Goal: Task Accomplishment & Management: Complete application form

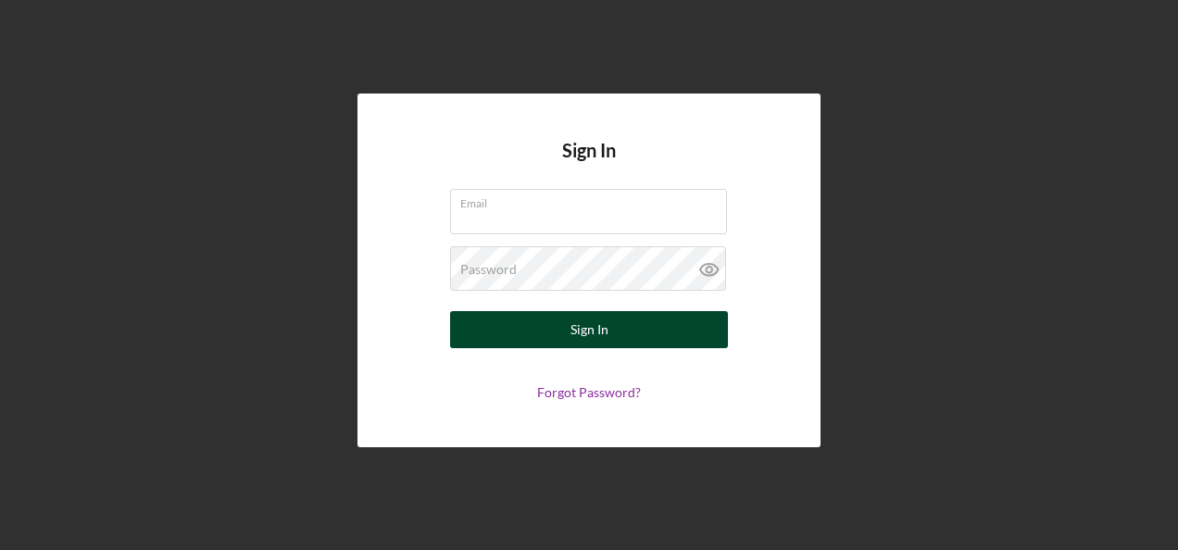
type input "[EMAIL_ADDRESS][DOMAIN_NAME]"
click at [619, 333] on button "Sign In" at bounding box center [589, 329] width 278 height 37
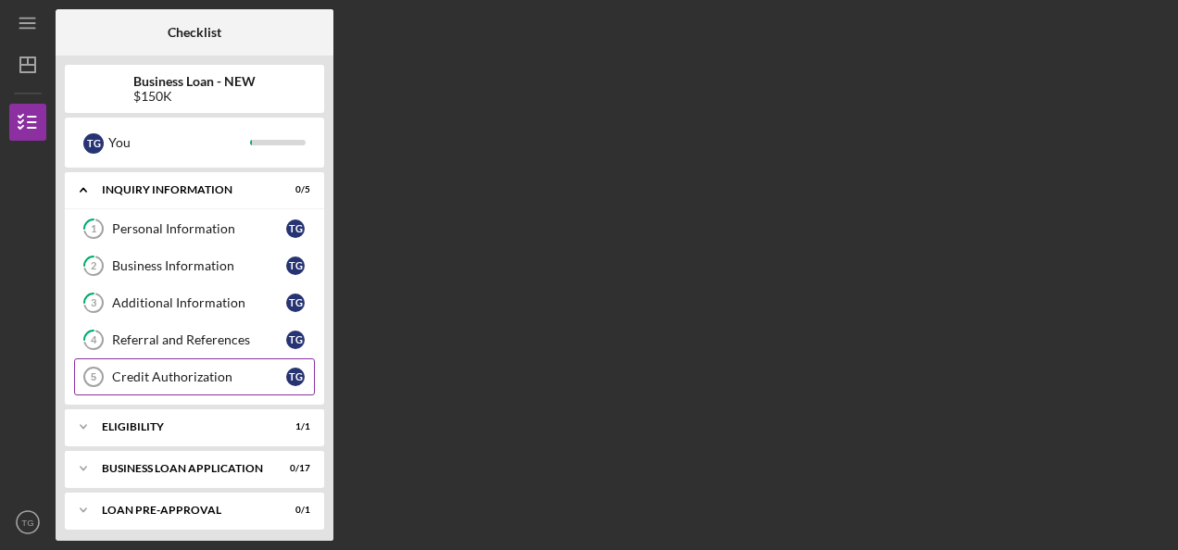
click at [182, 370] on div "Credit Authorization" at bounding box center [199, 377] width 174 height 15
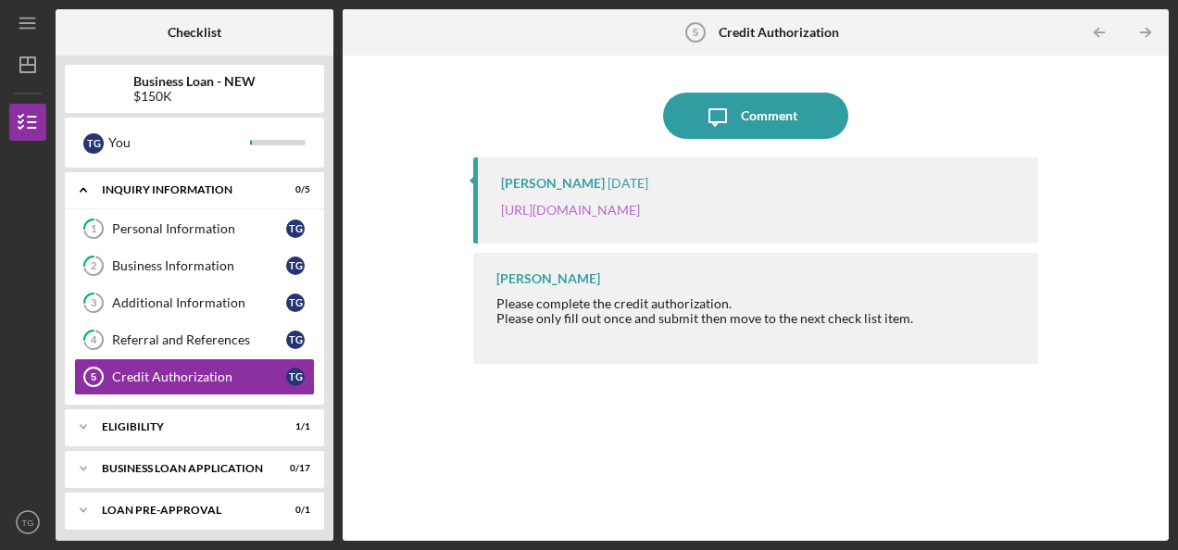
click at [640, 209] on link "https://justinepetersen.tfaforms.net/28?contactid=003PC000009gamA" at bounding box center [570, 210] width 139 height 16
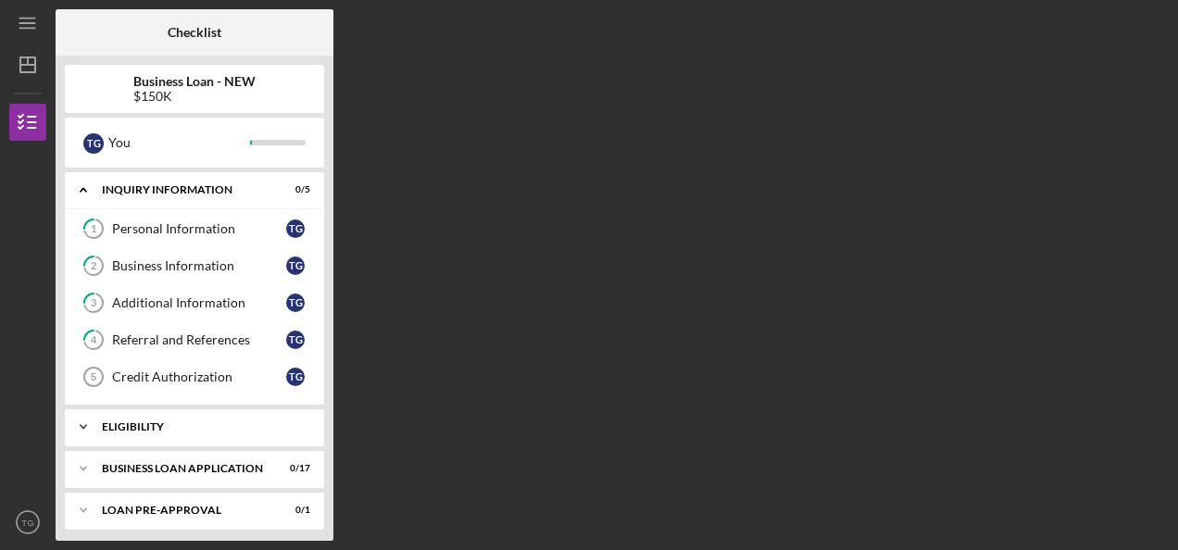
click at [214, 424] on div "ELIGIBILITY" at bounding box center [201, 426] width 199 height 11
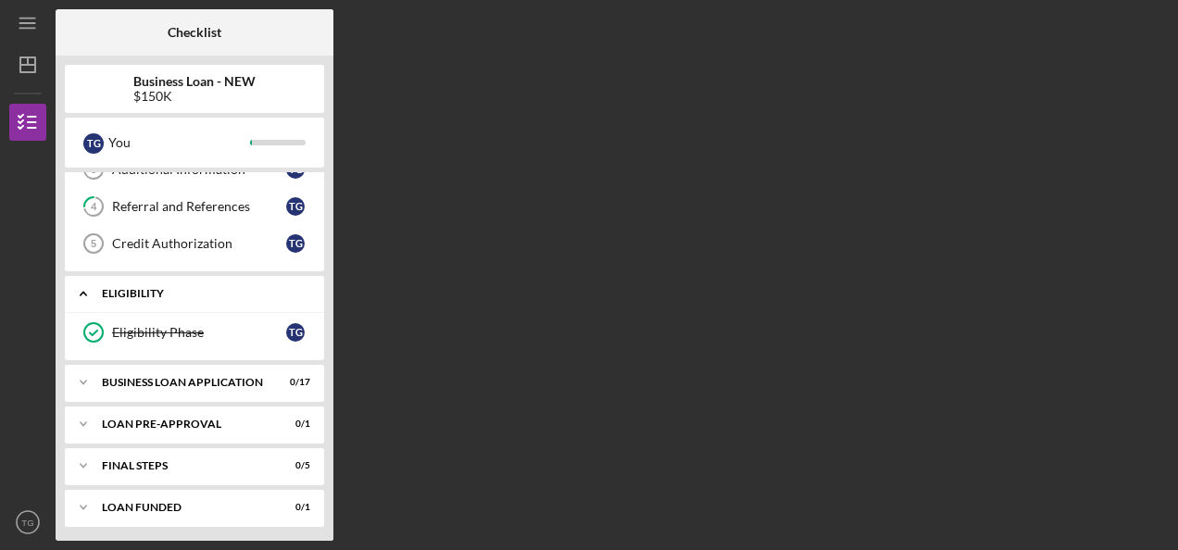
scroll to position [133, 0]
click at [205, 378] on div "BUSINESS LOAN APPLICATION" at bounding box center [201, 382] width 199 height 11
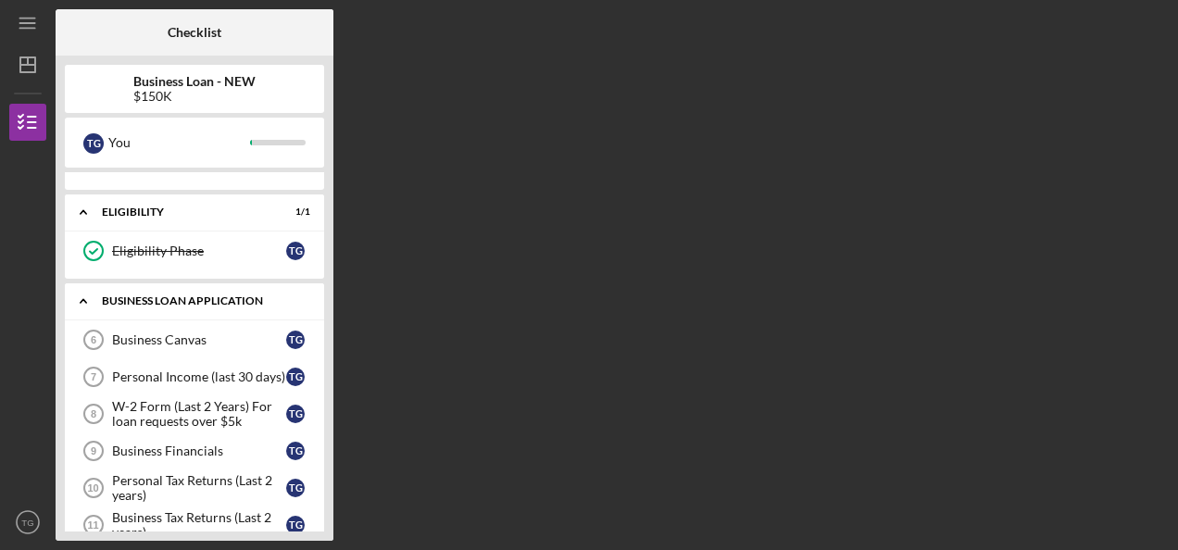
scroll to position [215, 0]
click at [169, 341] on div "Business Canvas" at bounding box center [199, 340] width 174 height 15
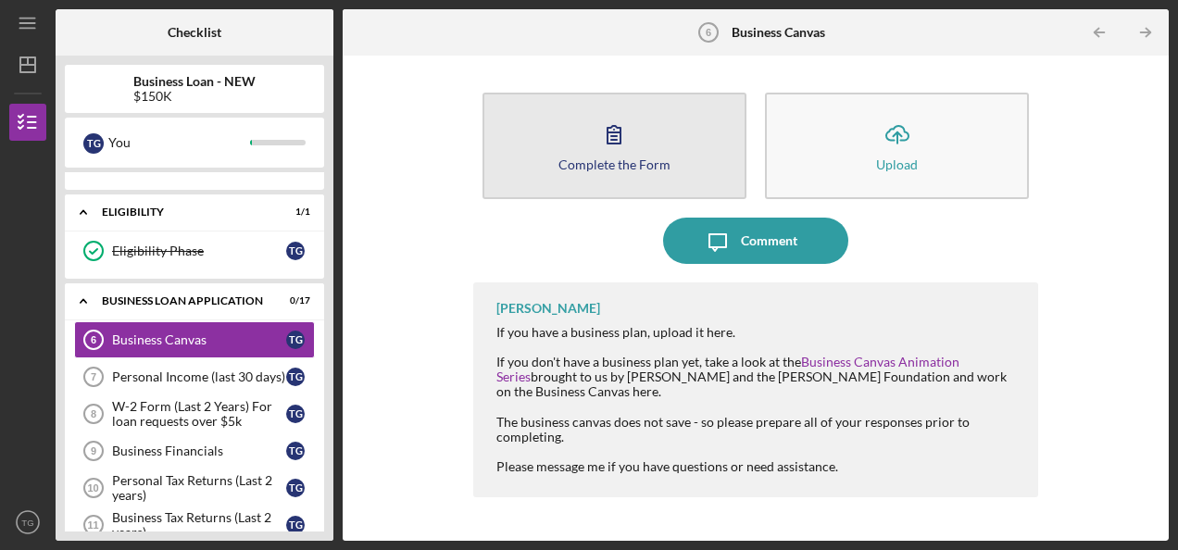
click at [630, 144] on icon "button" at bounding box center [614, 134] width 46 height 46
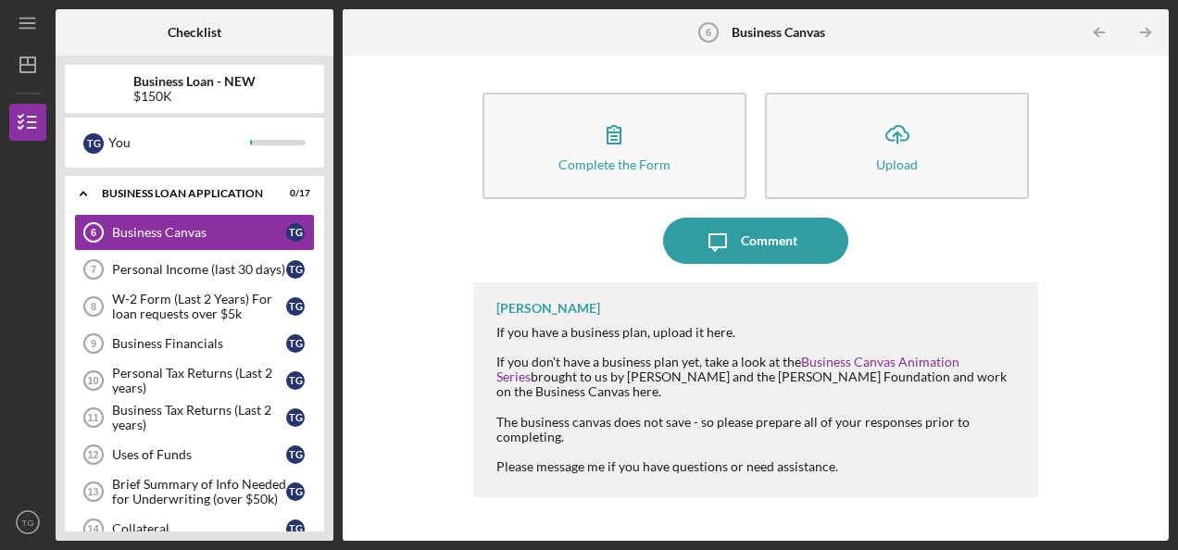
scroll to position [320, 0]
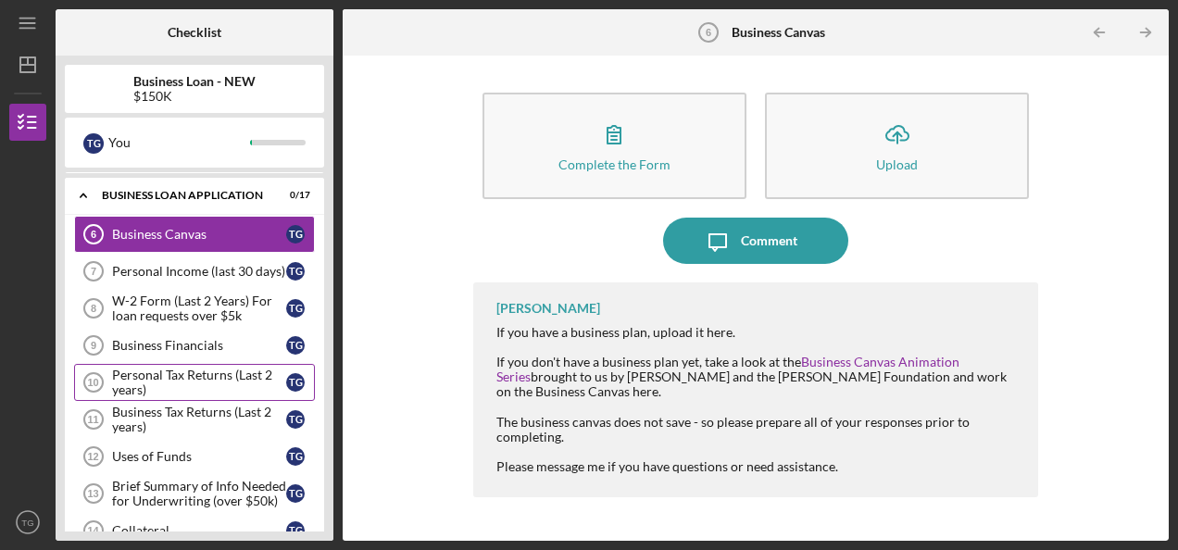
drag, startPoint x: 320, startPoint y: 363, endPoint x: 167, endPoint y: 378, distance: 153.5
click at [167, 378] on div "Business Canvas 6 Business Canvas T G Personal Income (last 30 days) 7 Personal…" at bounding box center [194, 535] width 259 height 639
click at [167, 378] on div "Personal Tax Returns (Last 2 years)" at bounding box center [199, 383] width 174 height 30
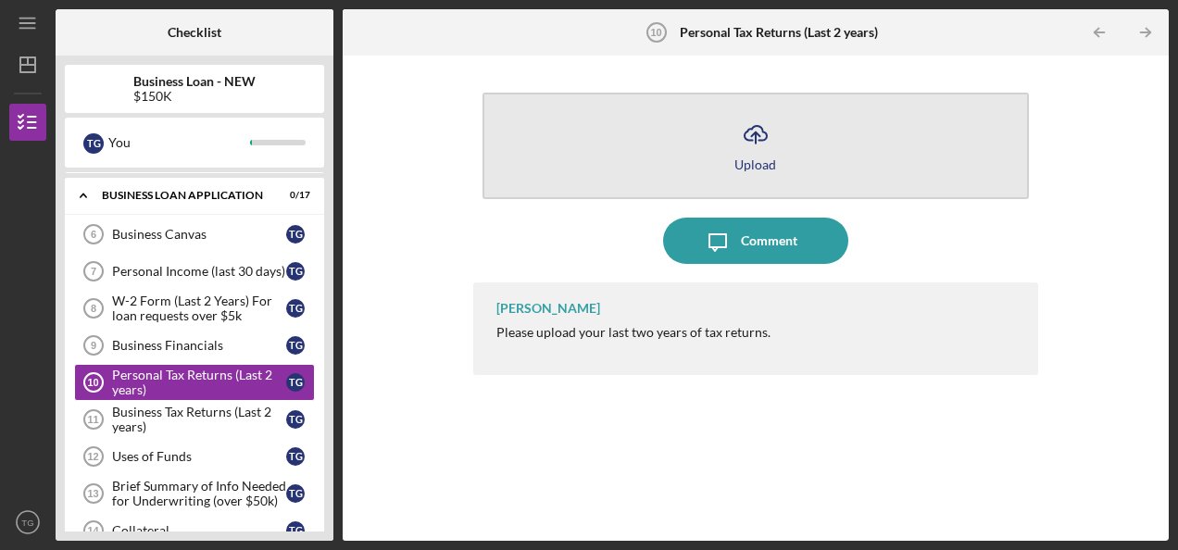
click at [802, 142] on button "Icon/Upload Upload" at bounding box center [756, 146] width 546 height 107
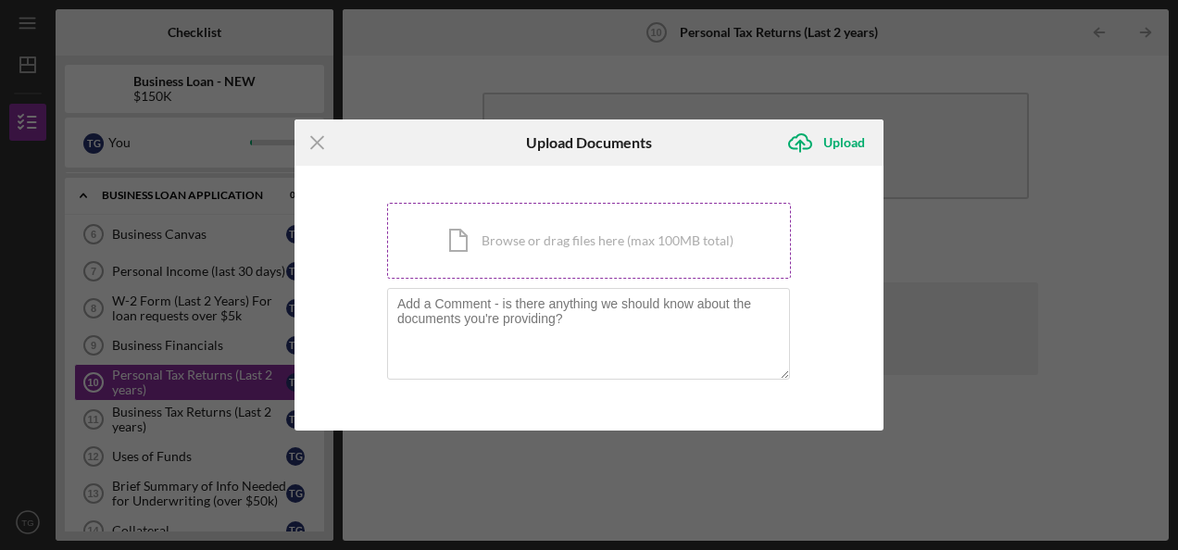
click at [615, 237] on div "Icon/Document Browse or drag files here (max 100MB total) Tap to choose files o…" at bounding box center [589, 241] width 404 height 76
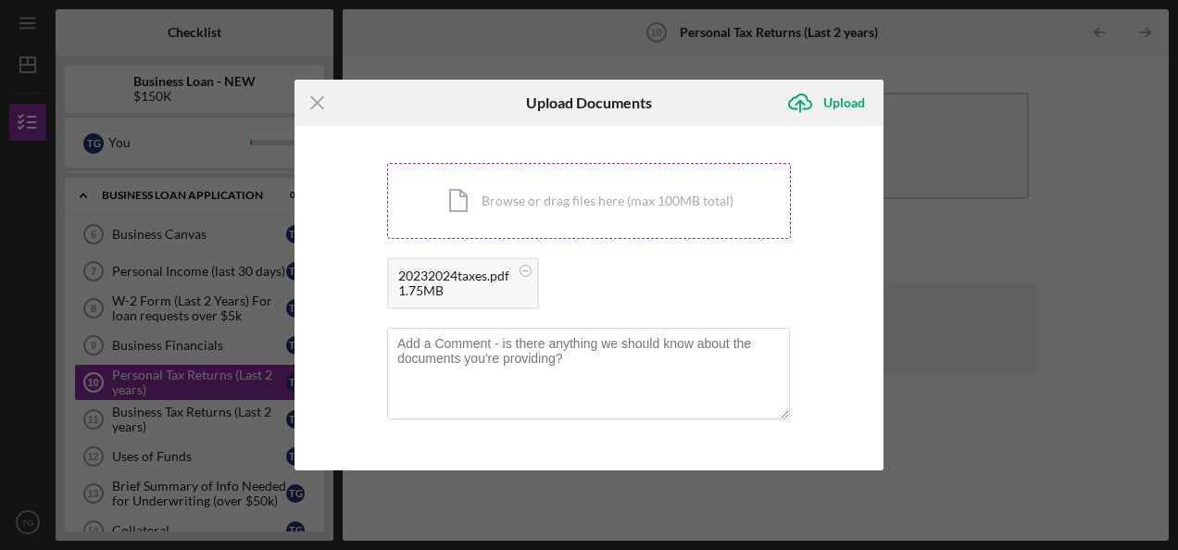
click at [241, 177] on div "Icon/Menu Close Upload Documents Icon/Upload Upload You're uploading documents …" at bounding box center [589, 275] width 1178 height 550
click at [646, 383] on textarea at bounding box center [588, 373] width 403 height 91
click at [846, 109] on div "Upload" at bounding box center [844, 102] width 42 height 37
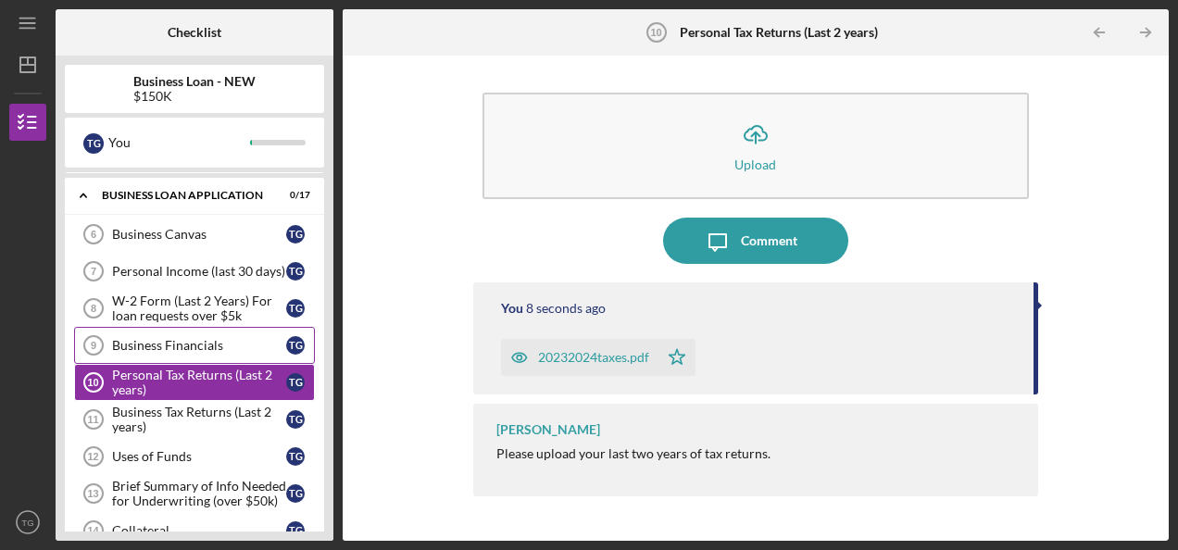
click at [202, 339] on div "Business Financials" at bounding box center [199, 345] width 174 height 15
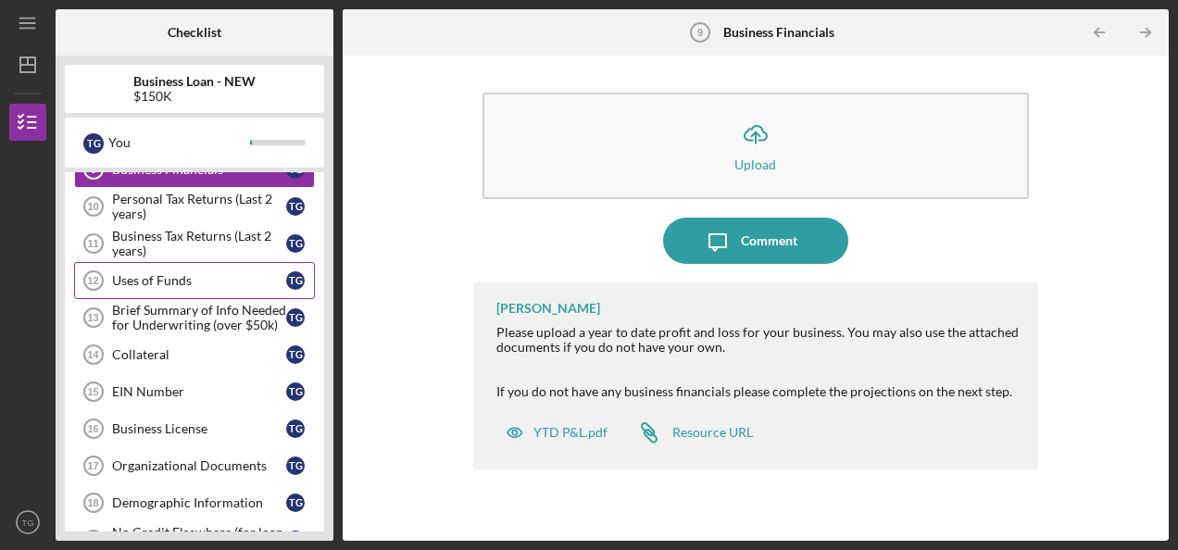
scroll to position [493, 0]
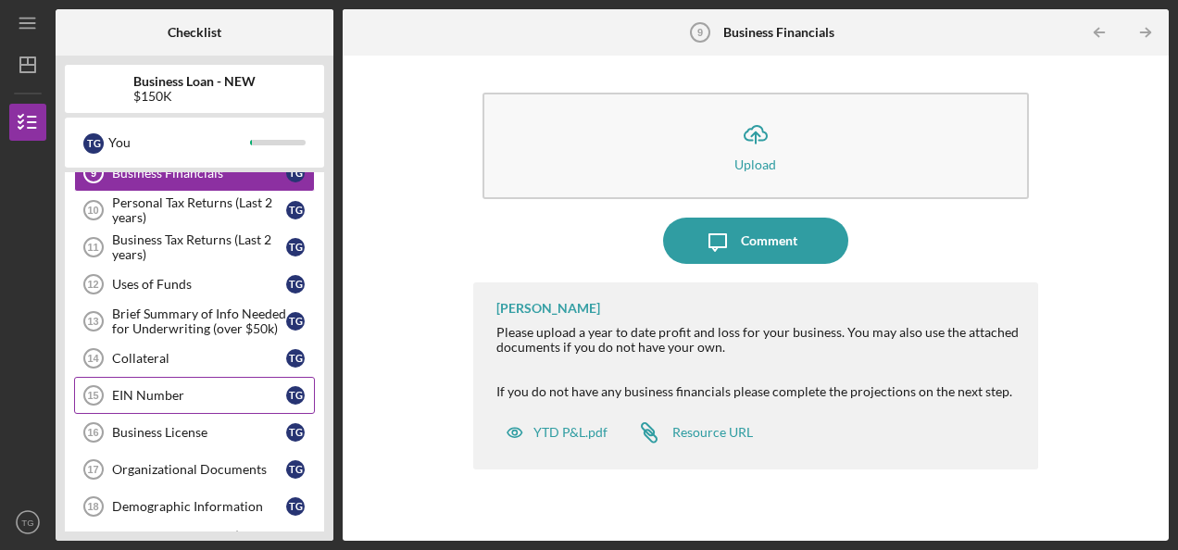
click at [196, 388] on div "EIN Number" at bounding box center [199, 395] width 174 height 15
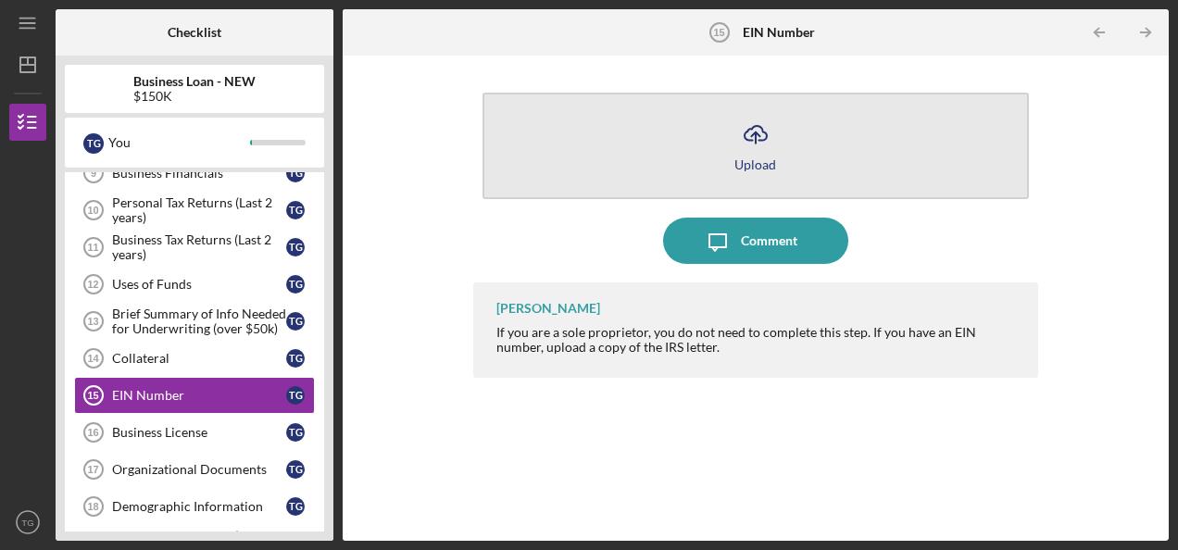
click at [762, 133] on icon "Icon/Upload" at bounding box center [756, 134] width 46 height 46
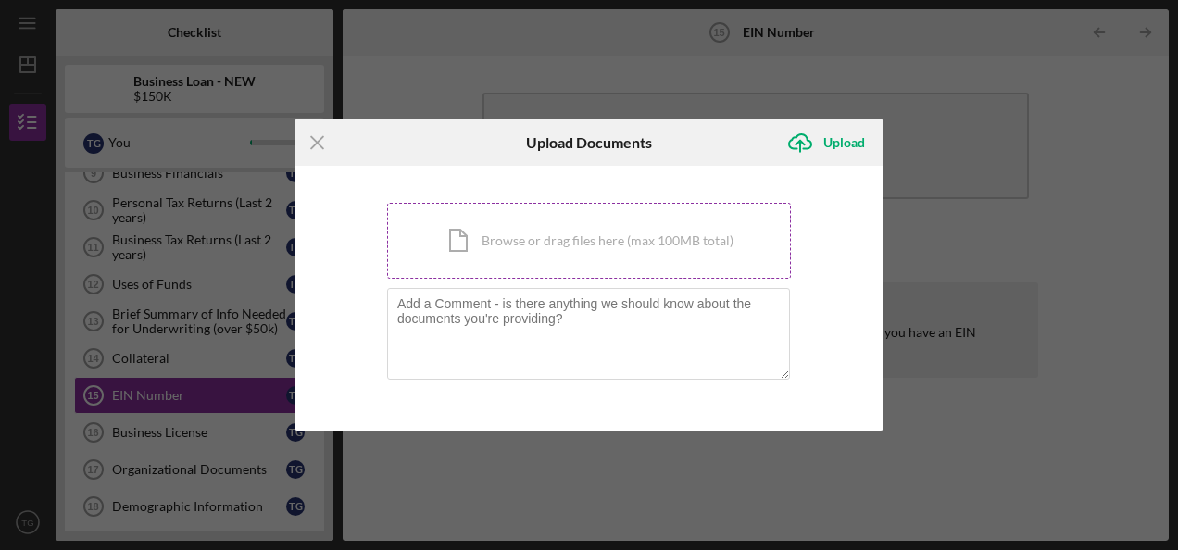
click at [597, 232] on div "Icon/Document Browse or drag files here (max 100MB total) Tap to choose files o…" at bounding box center [589, 241] width 404 height 76
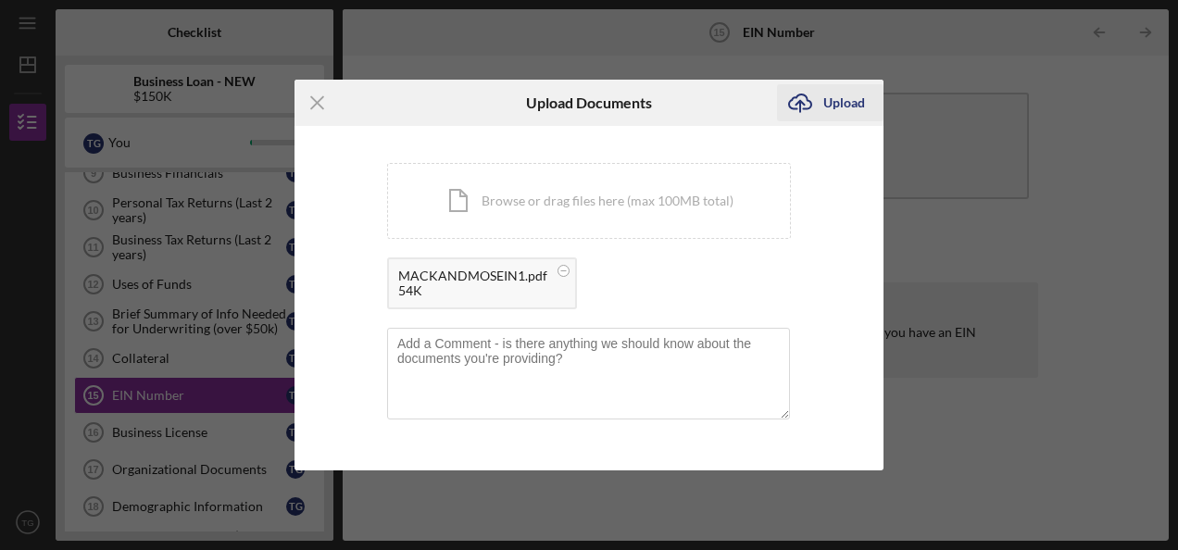
click at [854, 99] on div "Upload" at bounding box center [844, 102] width 42 height 37
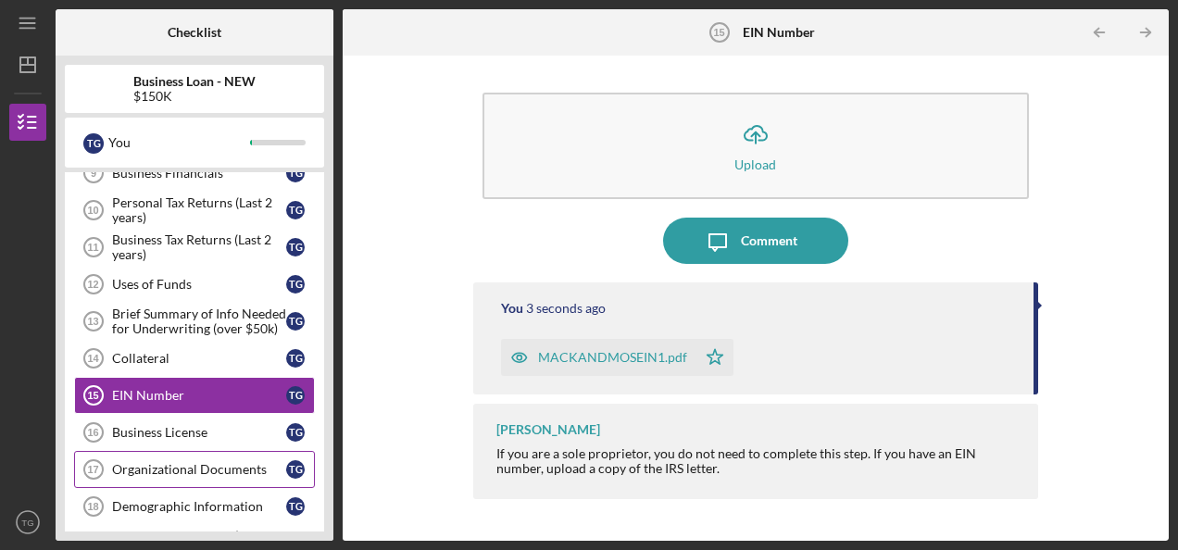
click at [199, 462] on div "Organizational Documents" at bounding box center [199, 469] width 174 height 15
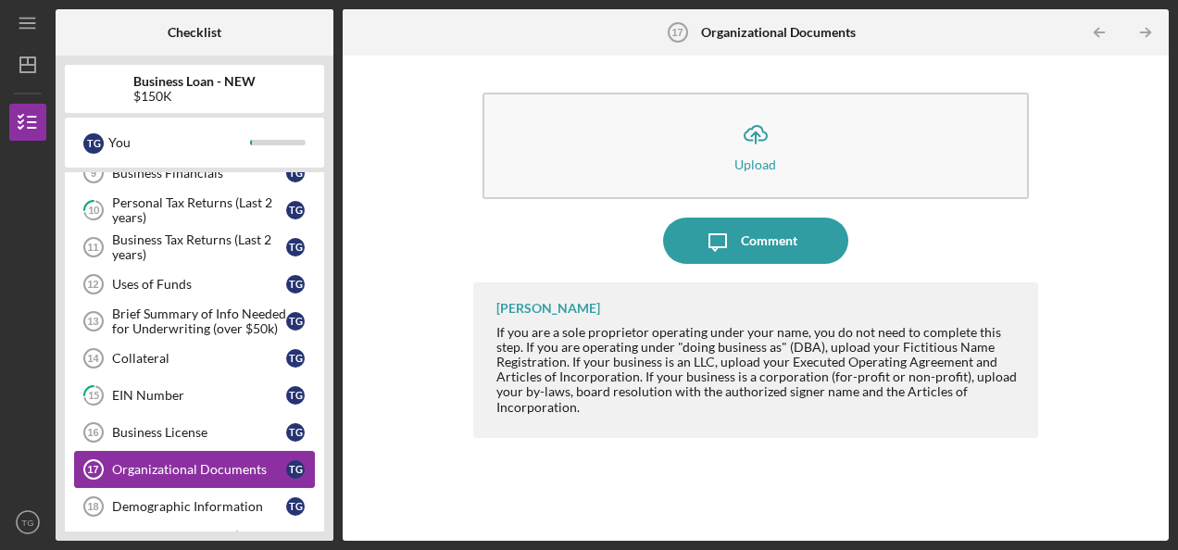
click at [199, 462] on div "Organizational Documents" at bounding box center [199, 469] width 174 height 15
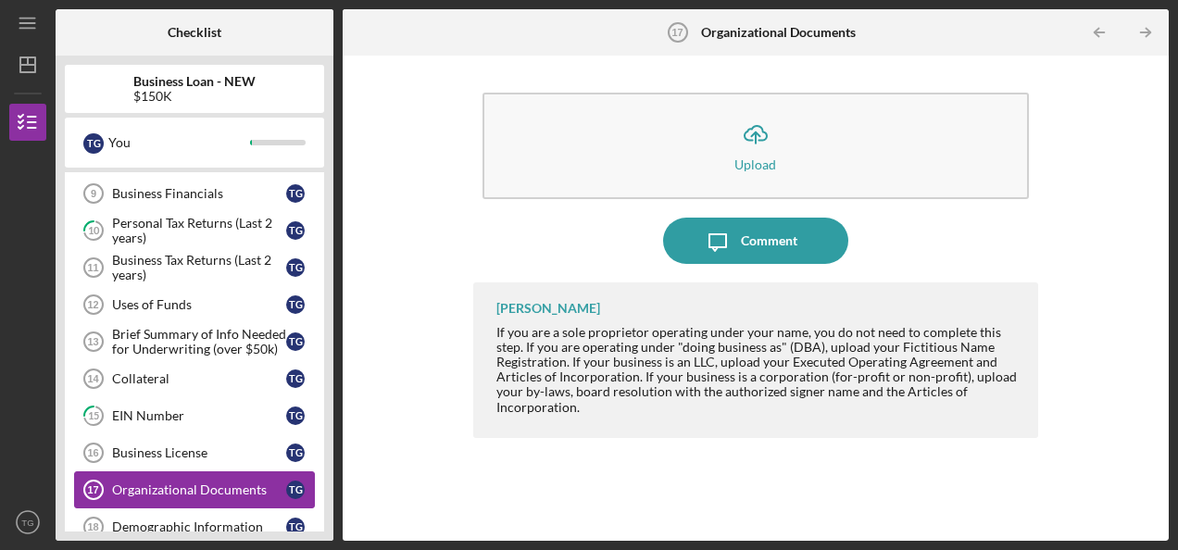
scroll to position [465, 0]
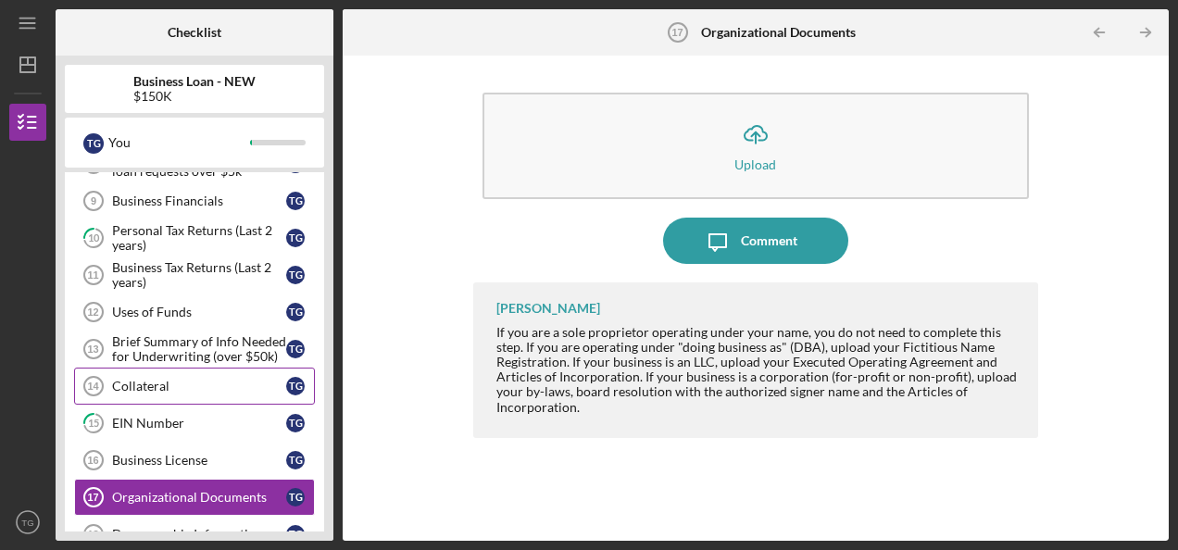
click at [191, 368] on link "Collateral 14 Collateral T G" at bounding box center [194, 386] width 241 height 37
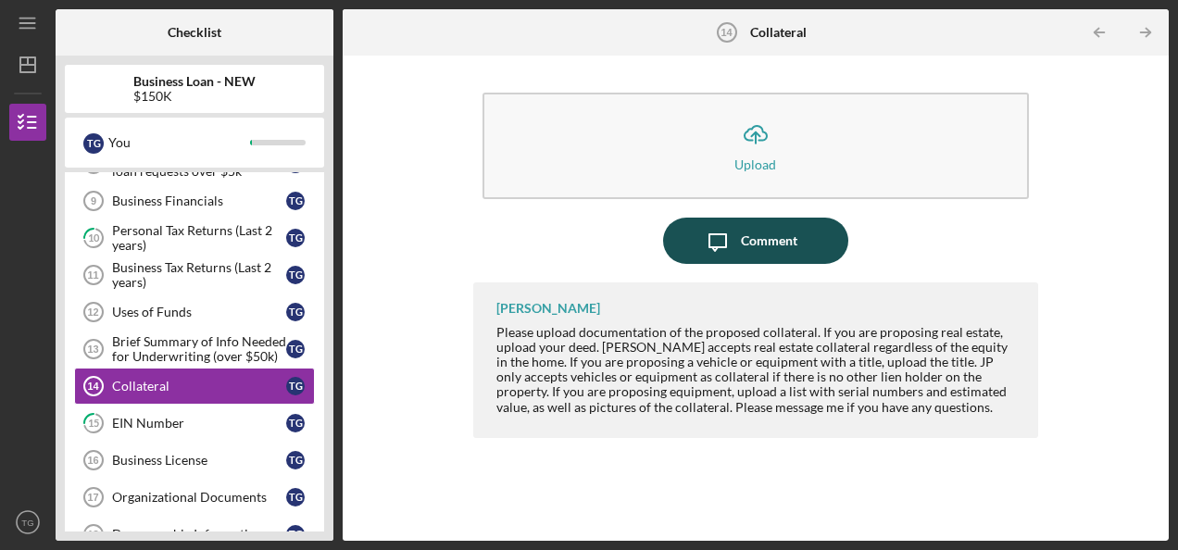
click at [765, 244] on div "Comment" at bounding box center [769, 241] width 56 height 46
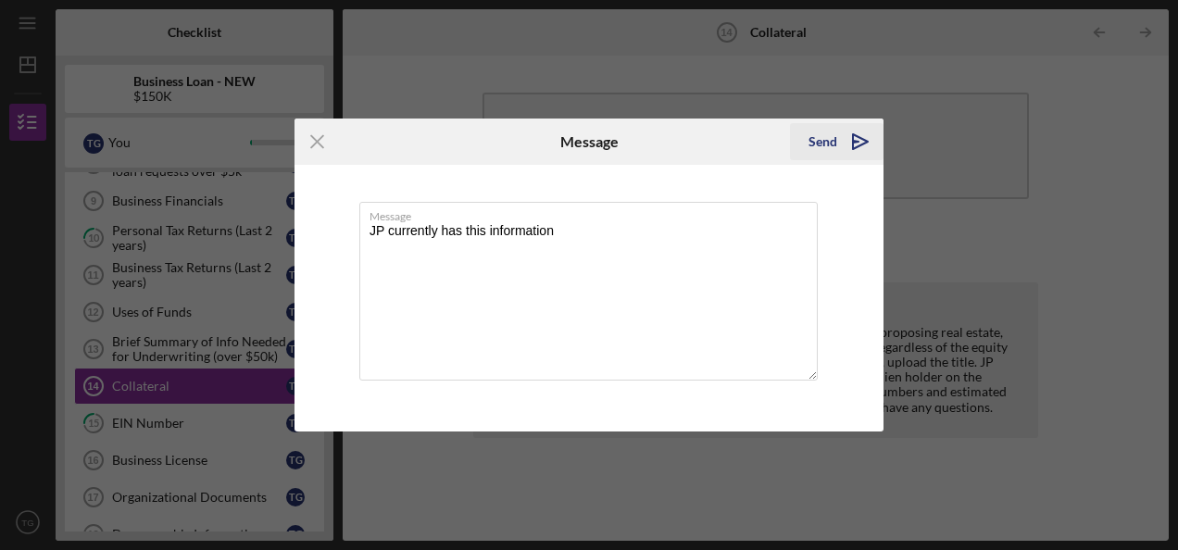
type textarea "JP currently has this information"
click at [830, 139] on div "Send" at bounding box center [823, 141] width 29 height 37
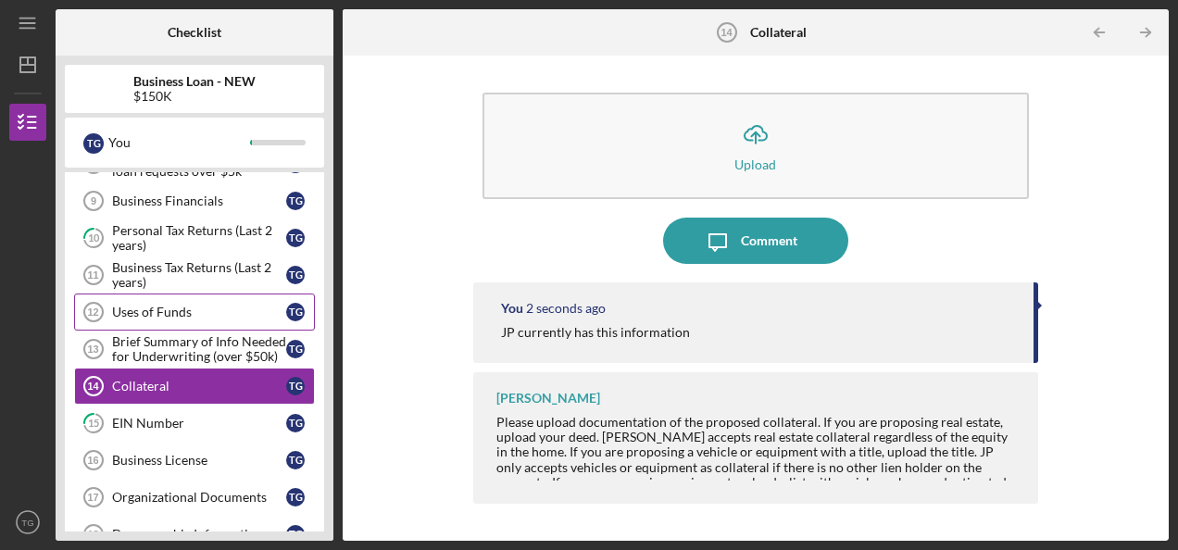
click at [204, 305] on div "Uses of Funds" at bounding box center [199, 312] width 174 height 15
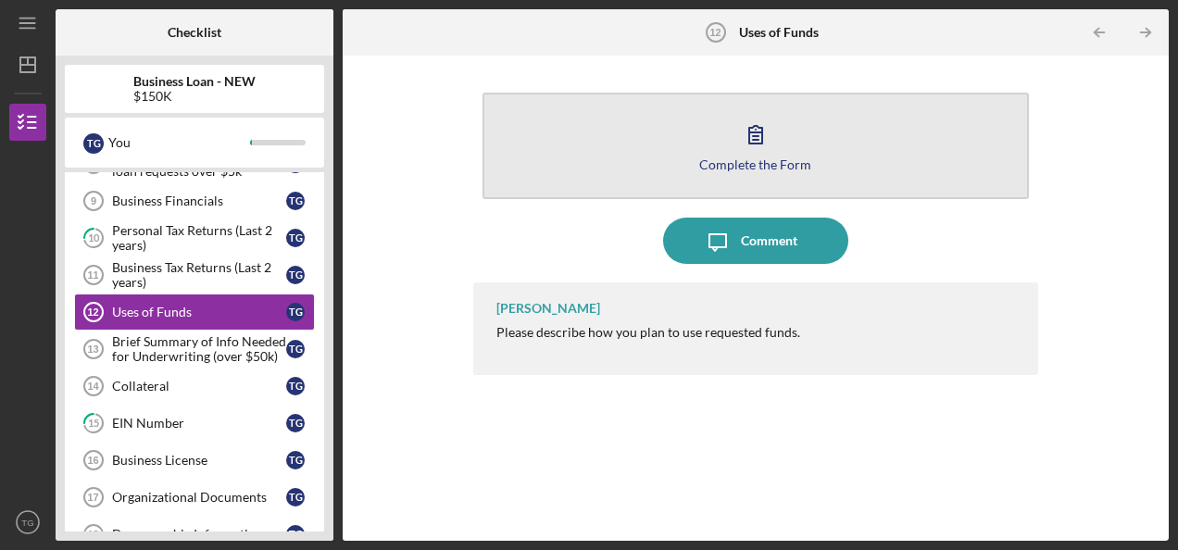
click at [750, 148] on icon "button" at bounding box center [756, 134] width 46 height 46
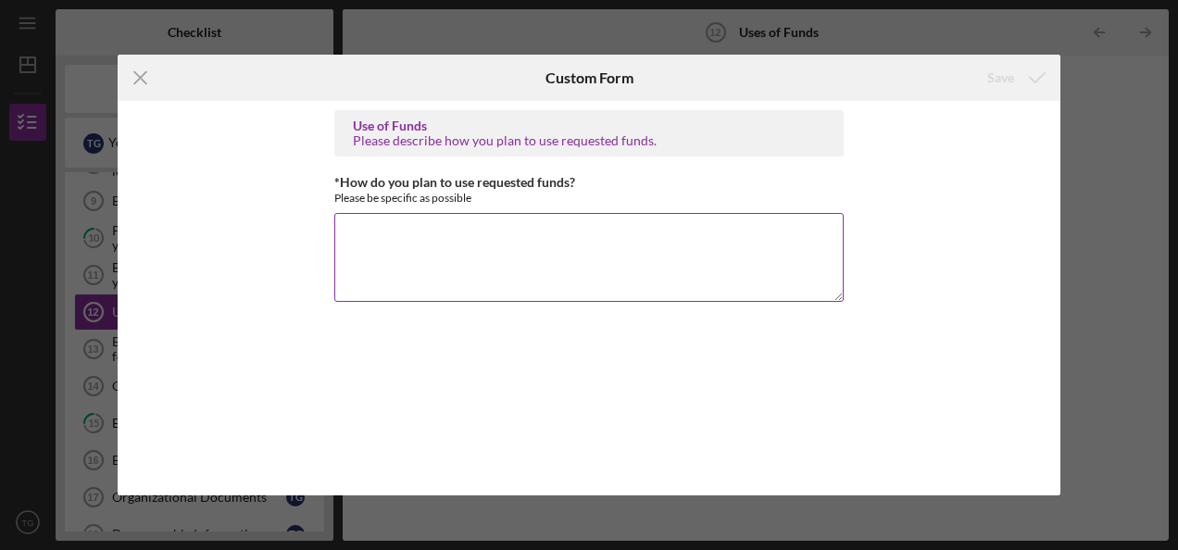
click at [477, 250] on textarea "*How do you plan to use requested funds?" at bounding box center [588, 257] width 509 height 89
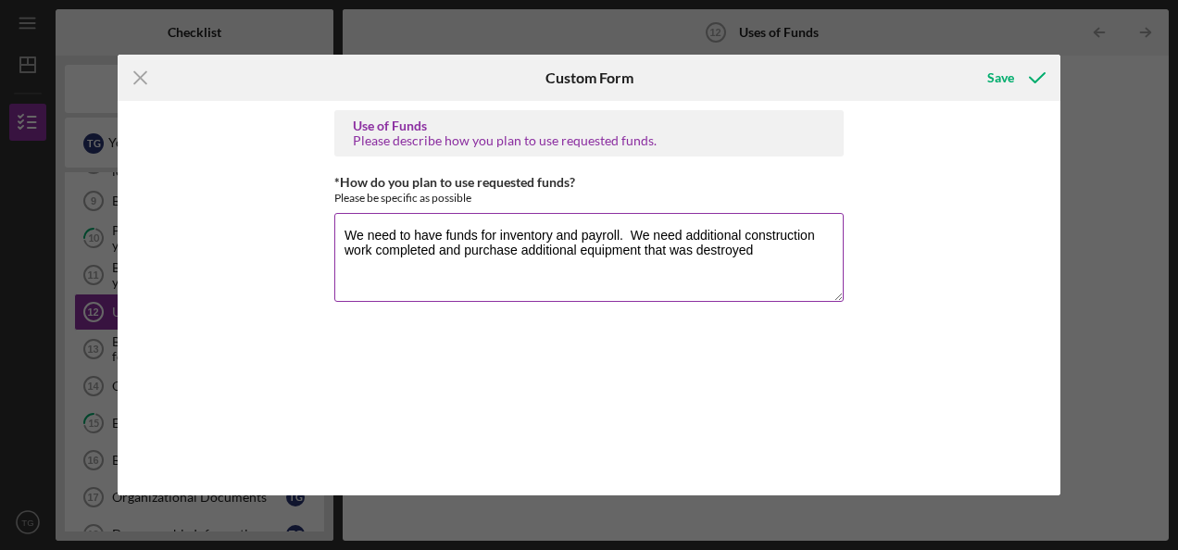
click at [441, 250] on textarea "We need to have funds for inventory and payroll. We need additional constructio…" at bounding box center [588, 257] width 509 height 89
click at [702, 250] on textarea "We need to have funds for inventory and payroll. We need additional constructio…" at bounding box center [588, 257] width 509 height 89
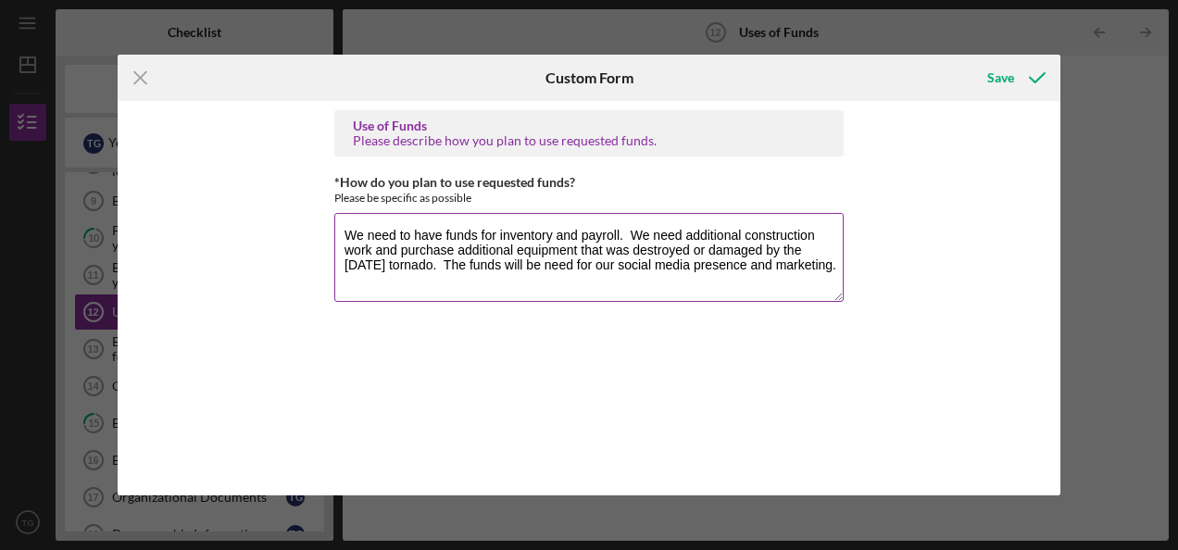
click at [719, 263] on textarea "We need to have funds for inventory and payroll. We need additional constructio…" at bounding box center [588, 257] width 509 height 89
click at [550, 298] on textarea "We need to have funds for inventory and payroll. We need additional constructio…" at bounding box center [588, 257] width 509 height 89
click at [443, 283] on textarea "We need to have funds for inventory and payroll. We need additional constructio…" at bounding box center [588, 257] width 509 height 89
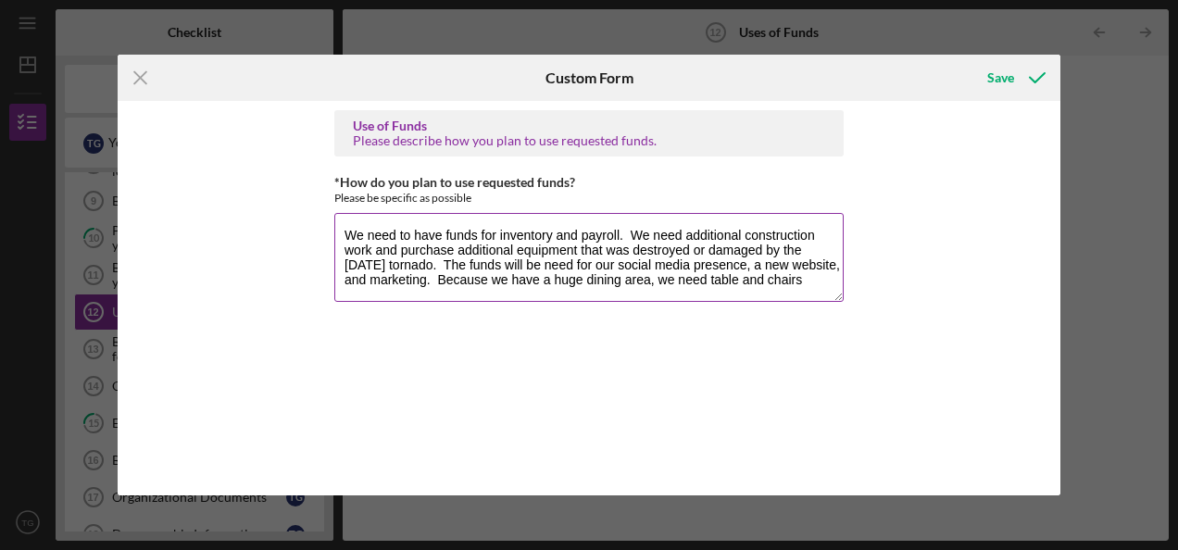
click at [498, 233] on textarea "We need to have funds for inventory and payroll. We need additional constructio…" at bounding box center [588, 257] width 509 height 89
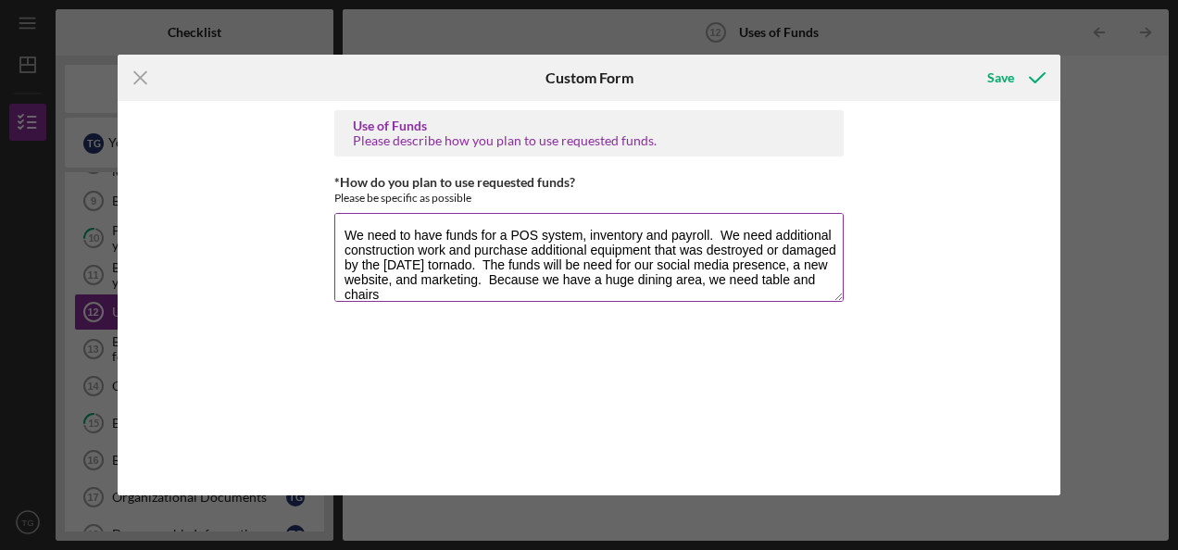
click at [722, 232] on textarea "We need to have funds for a POS system, inventory and payroll. We need addition…" at bounding box center [588, 257] width 509 height 89
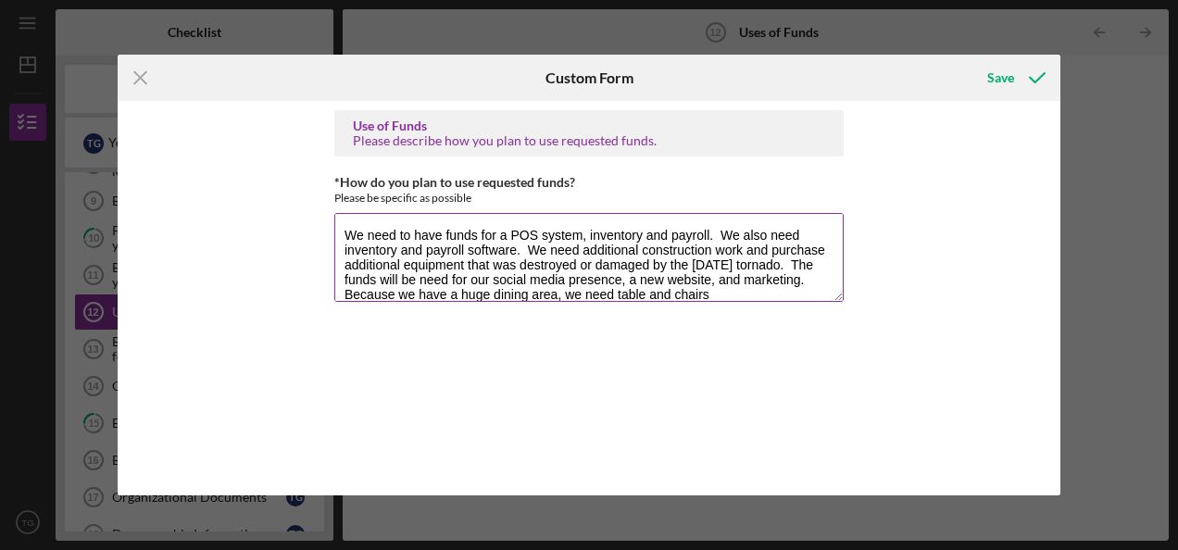
click at [395, 250] on textarea "We need to have funds for a POS system, inventory and payroll. We also need inv…" at bounding box center [588, 257] width 509 height 89
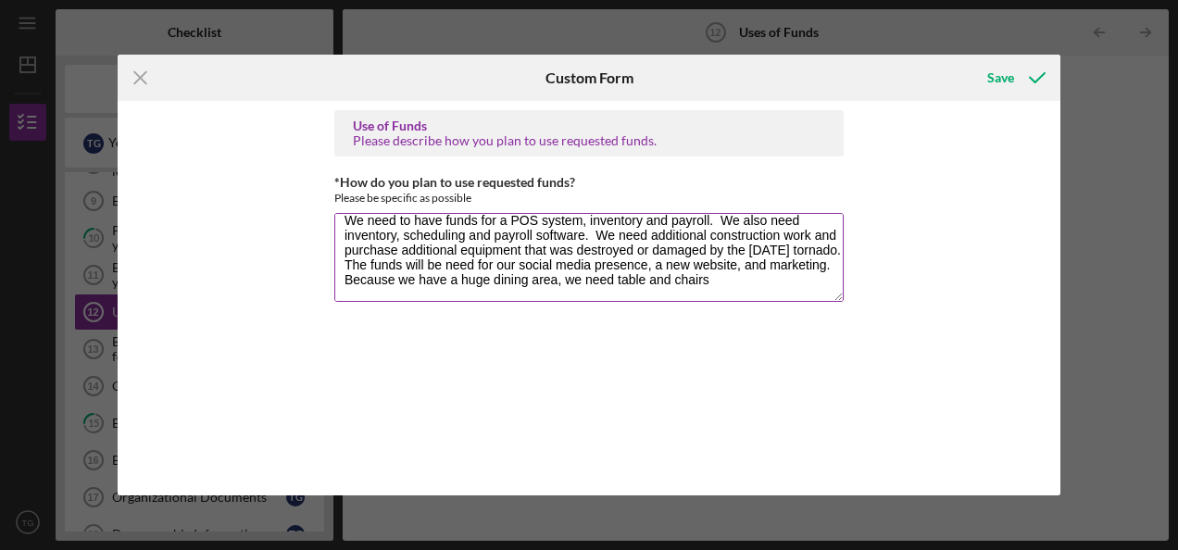
scroll to position [14, 0]
click at [484, 245] on textarea "We need to have funds for a POS system, inventory and payroll. We also need inv…" at bounding box center [588, 257] width 509 height 89
click at [472, 267] on textarea "We need to have funds for a POS system, inventory and payroll. We also need inv…" at bounding box center [588, 257] width 509 height 89
click at [800, 277] on textarea "We need to have funds for a POS system, inventory and payroll. We also need inv…" at bounding box center [588, 257] width 509 height 89
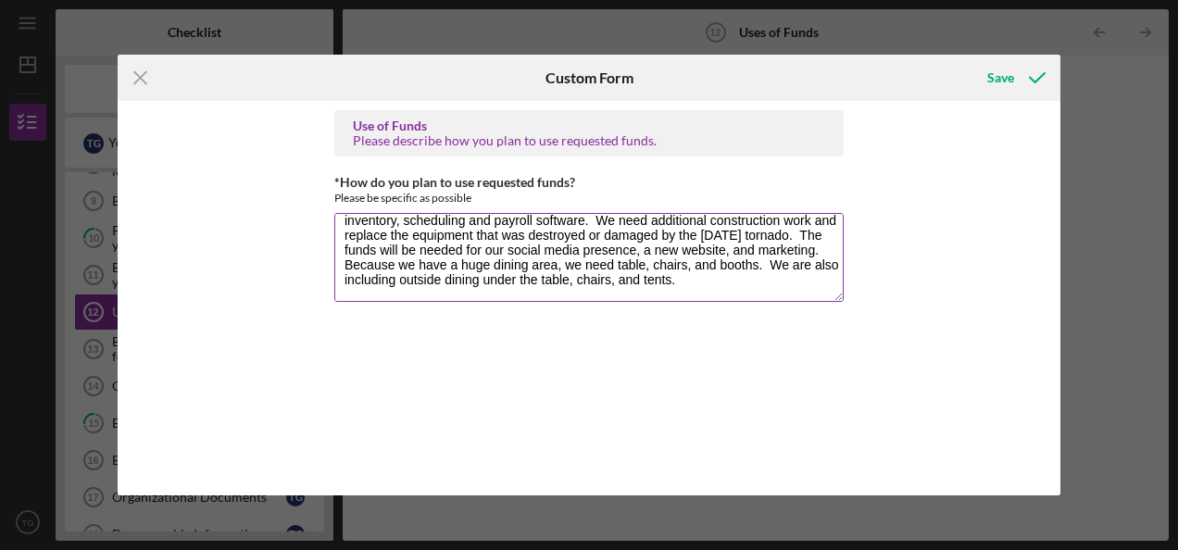
scroll to position [44, 0]
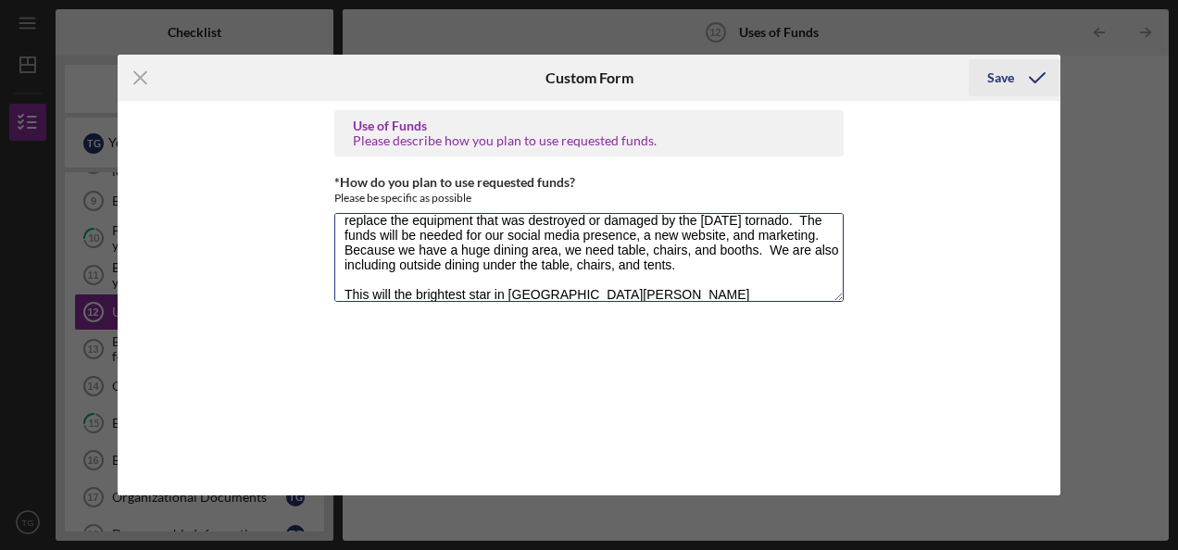
type textarea "We need to have funds for a POS system, inventory and payroll. We also need inv…"
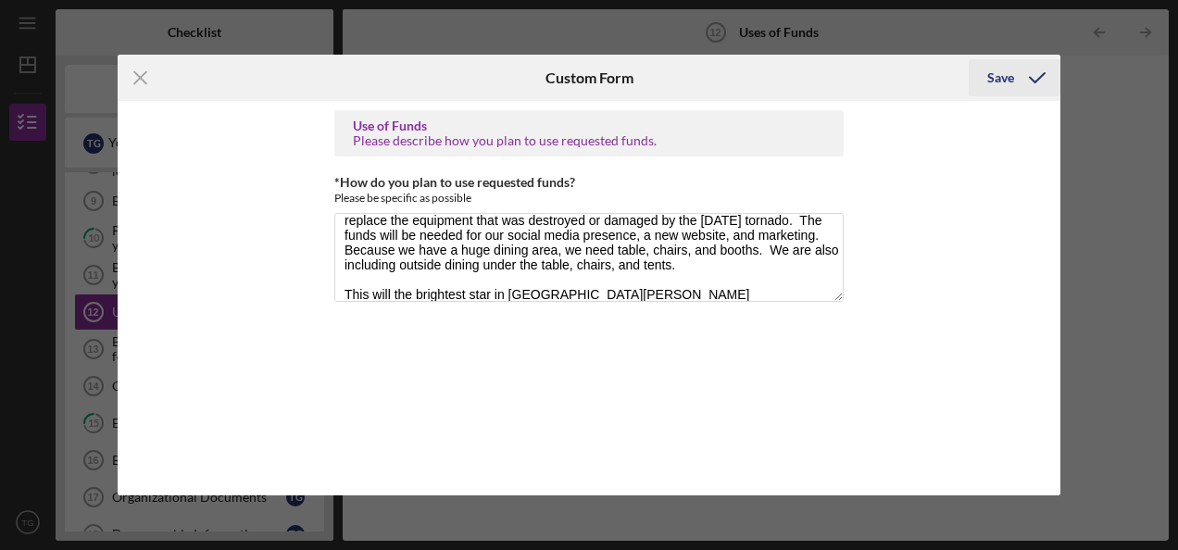
click at [1010, 81] on div "Save" at bounding box center [1000, 77] width 27 height 37
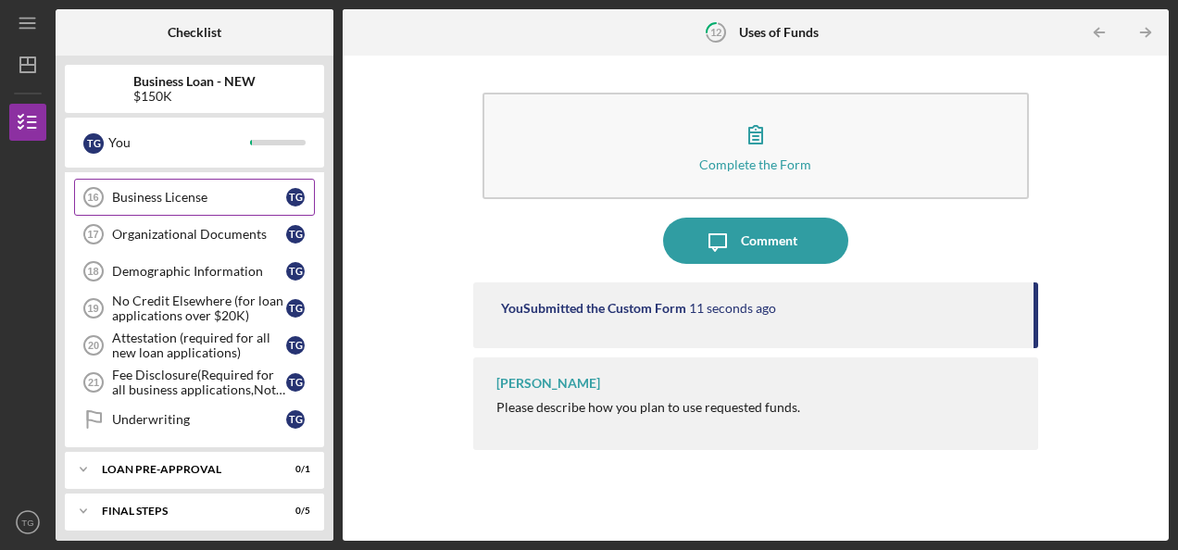
scroll to position [750, 0]
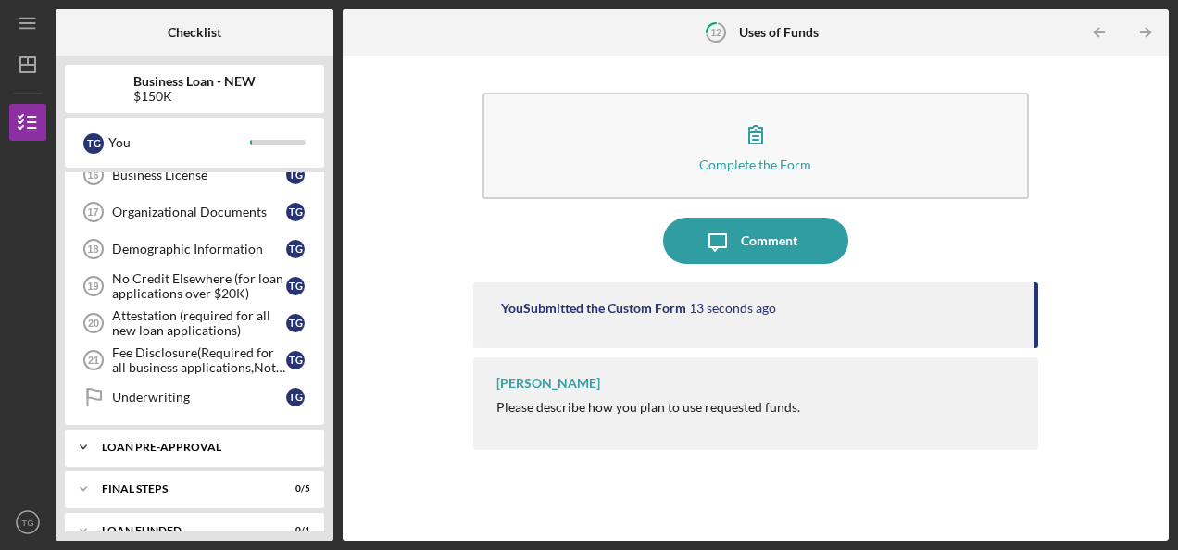
click at [113, 442] on div "LOAN PRE-APPROVAL" at bounding box center [201, 447] width 199 height 11
click at [172, 468] on link "Loan Pre-Approval Loan Pre-Approval T G" at bounding box center [194, 486] width 241 height 37
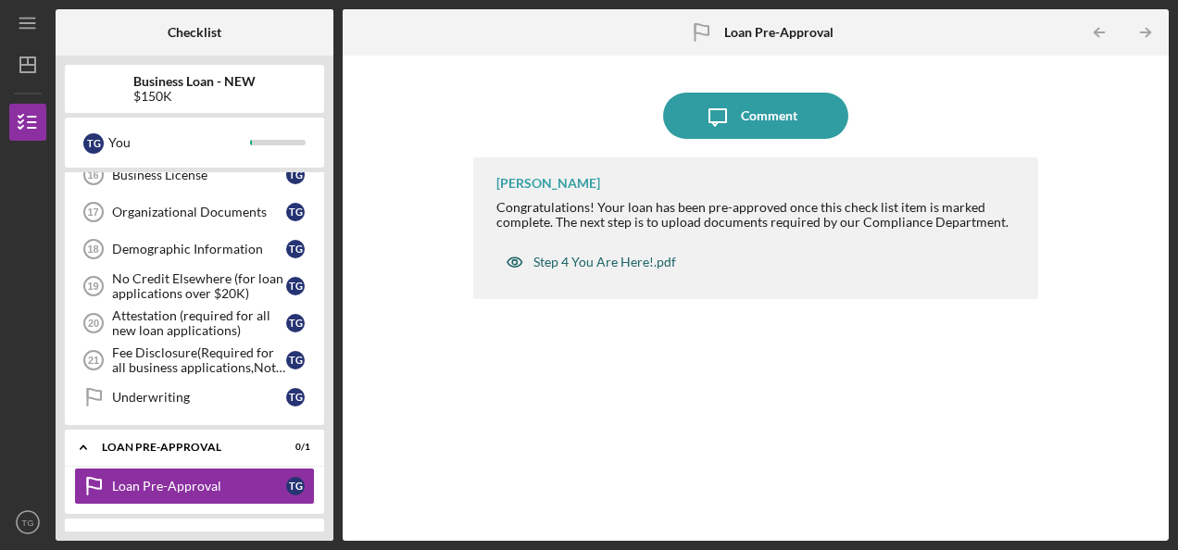
click at [609, 255] on div "Step 4 You Are Here!.pdf" at bounding box center [604, 262] width 143 height 15
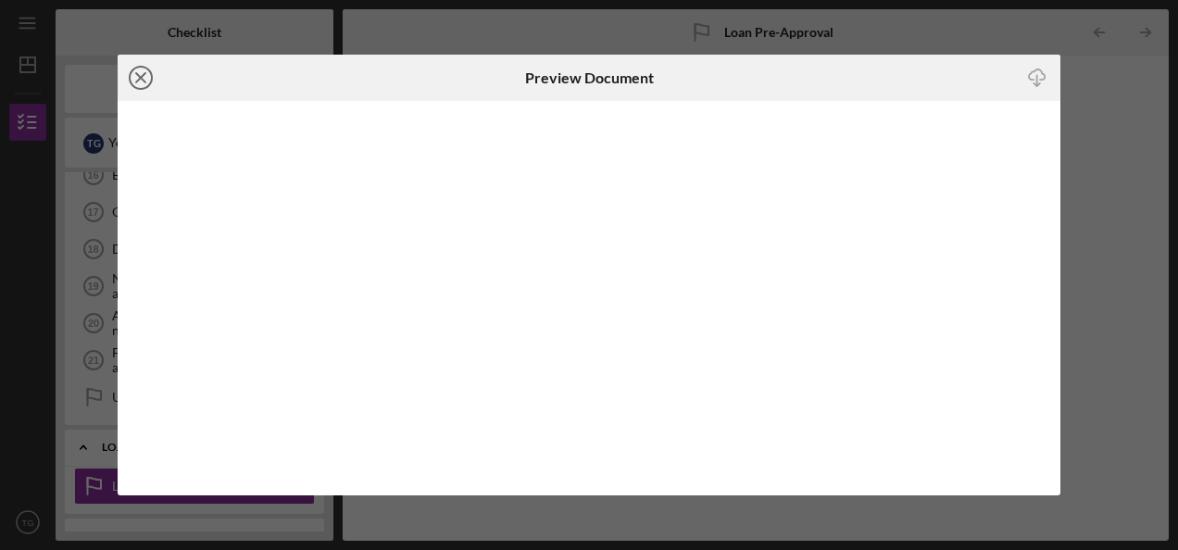
click at [142, 83] on icon "Icon/Close" at bounding box center [141, 78] width 46 height 46
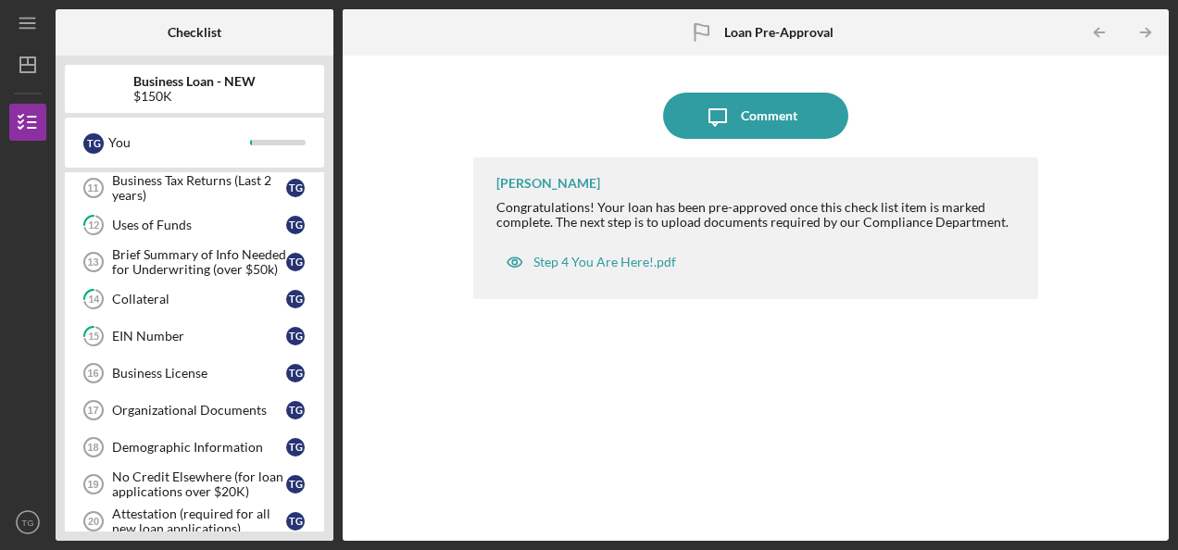
scroll to position [628, 0]
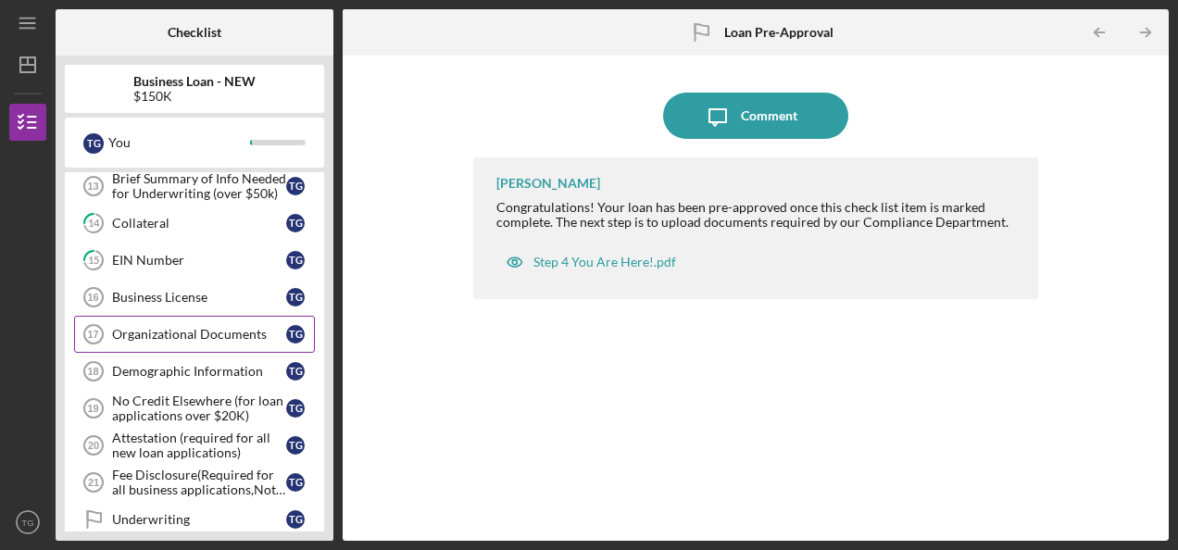
click at [240, 327] on div "Organizational Documents" at bounding box center [199, 334] width 174 height 15
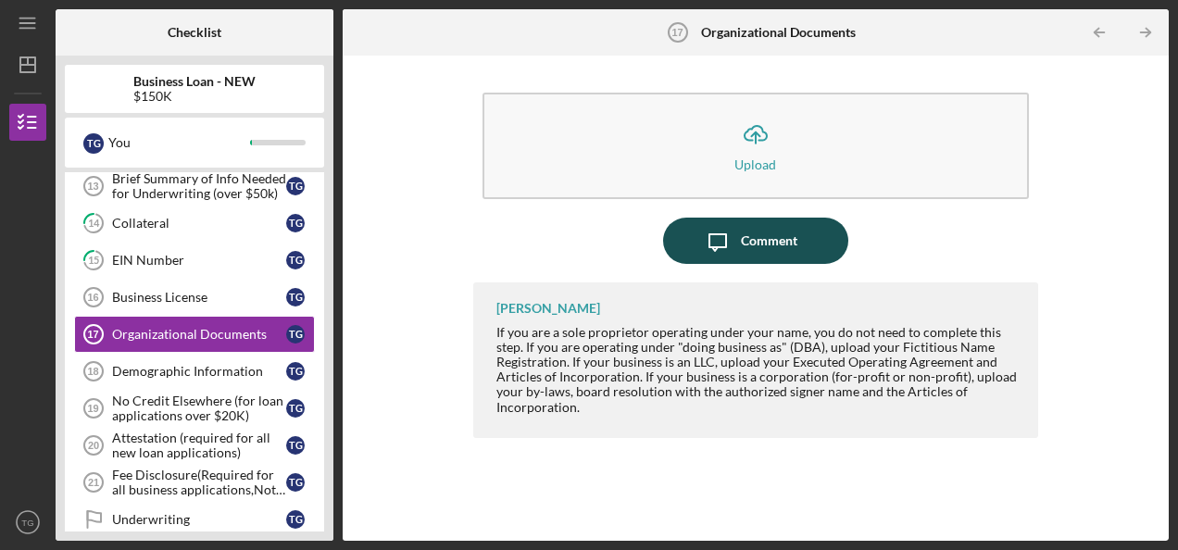
click at [775, 238] on div "Comment" at bounding box center [769, 241] width 56 height 46
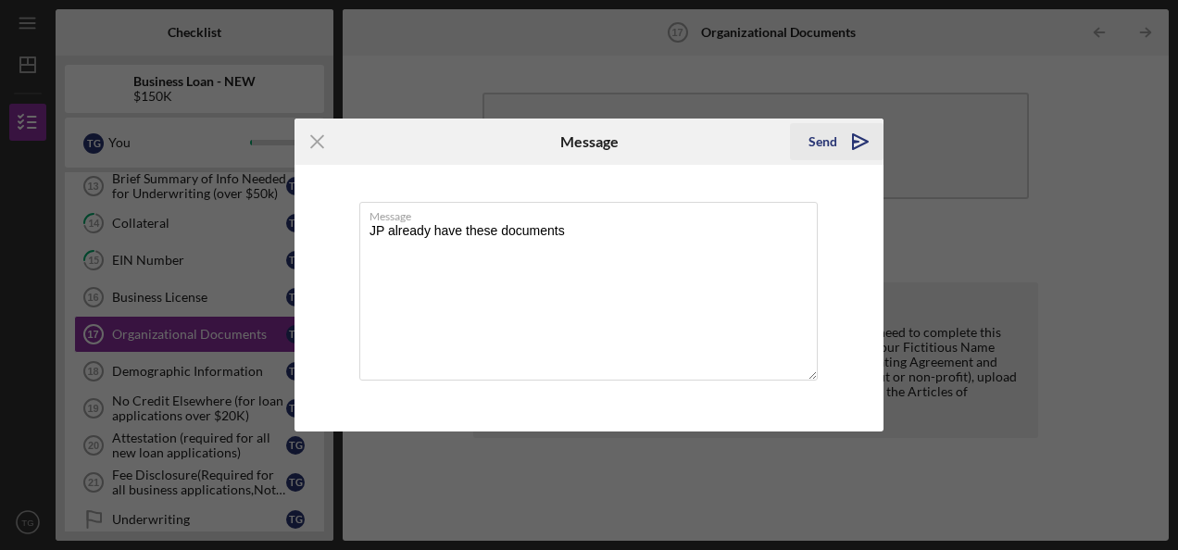
type textarea "JP already have these documents"
click at [830, 132] on div "Send" at bounding box center [823, 141] width 29 height 37
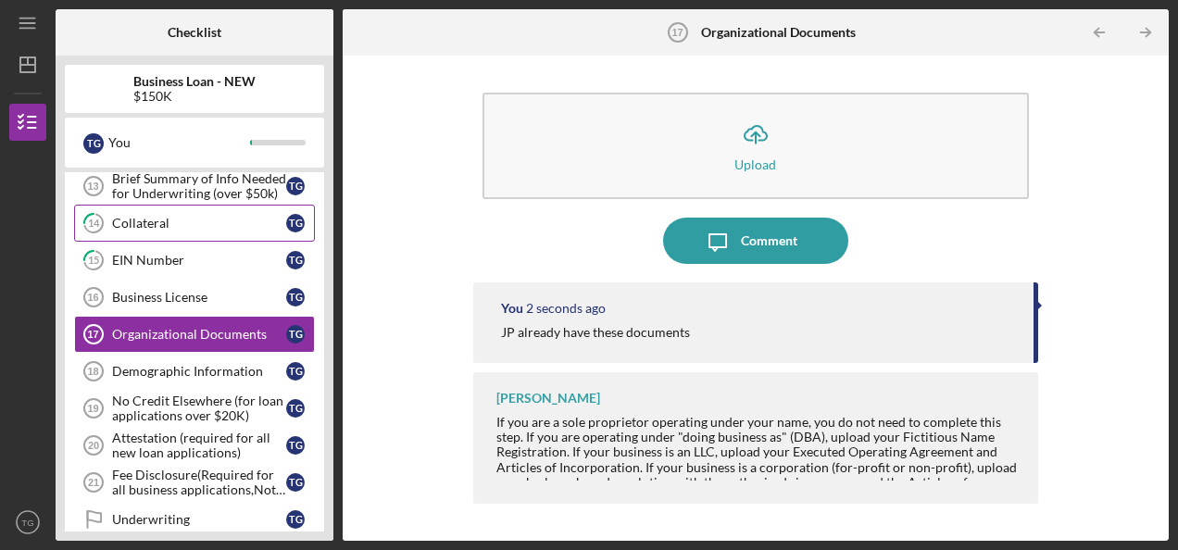
click at [174, 216] on div "Collateral" at bounding box center [199, 223] width 174 height 15
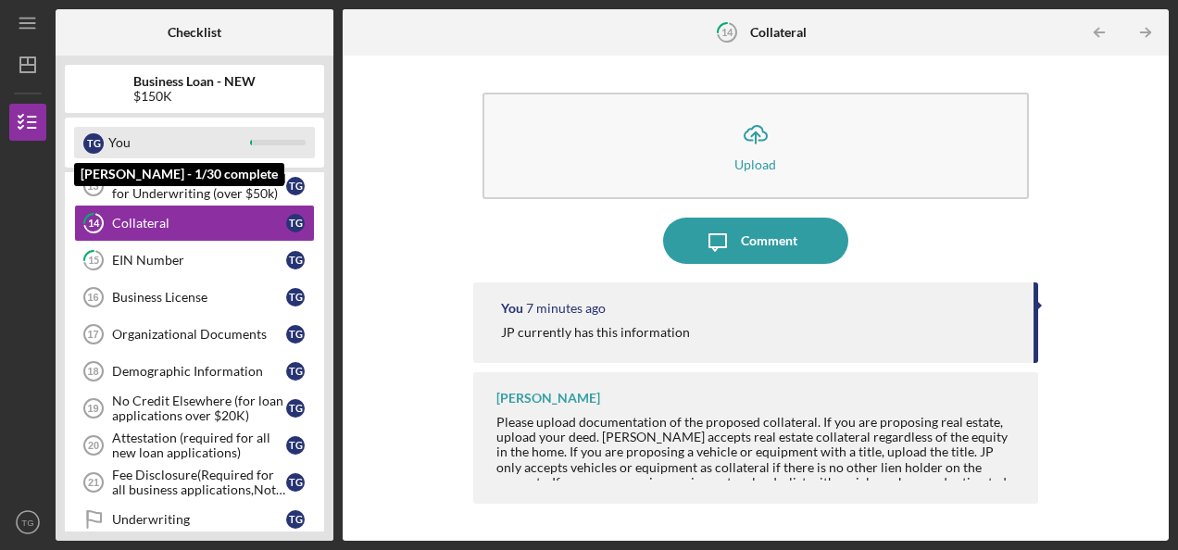
click at [269, 143] on div at bounding box center [278, 143] width 56 height 6
click at [103, 128] on div "T G" at bounding box center [93, 142] width 20 height 31
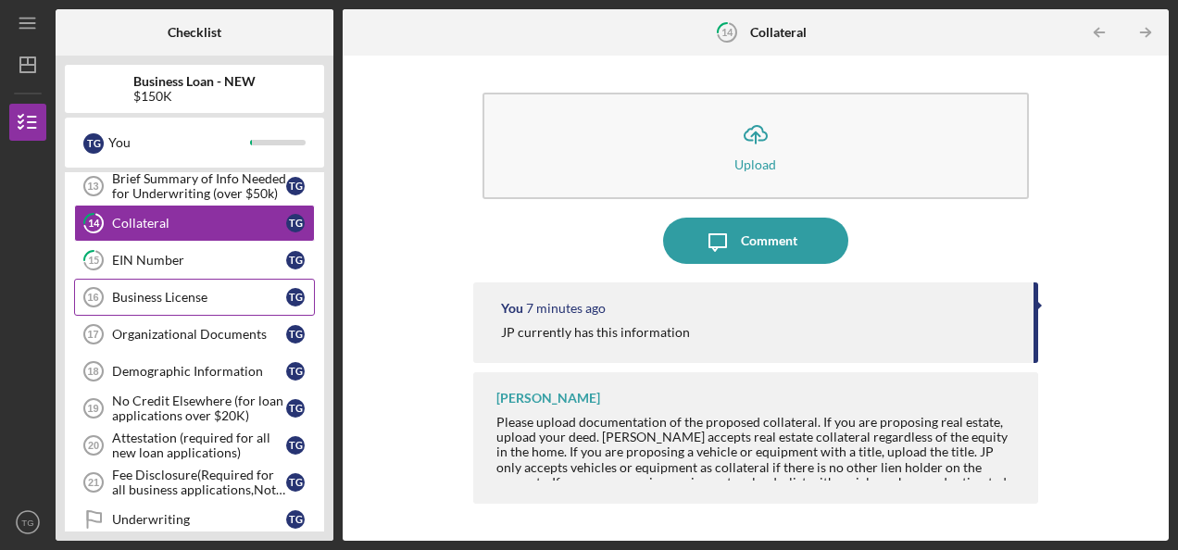
click at [154, 290] on div "Business License" at bounding box center [199, 297] width 174 height 15
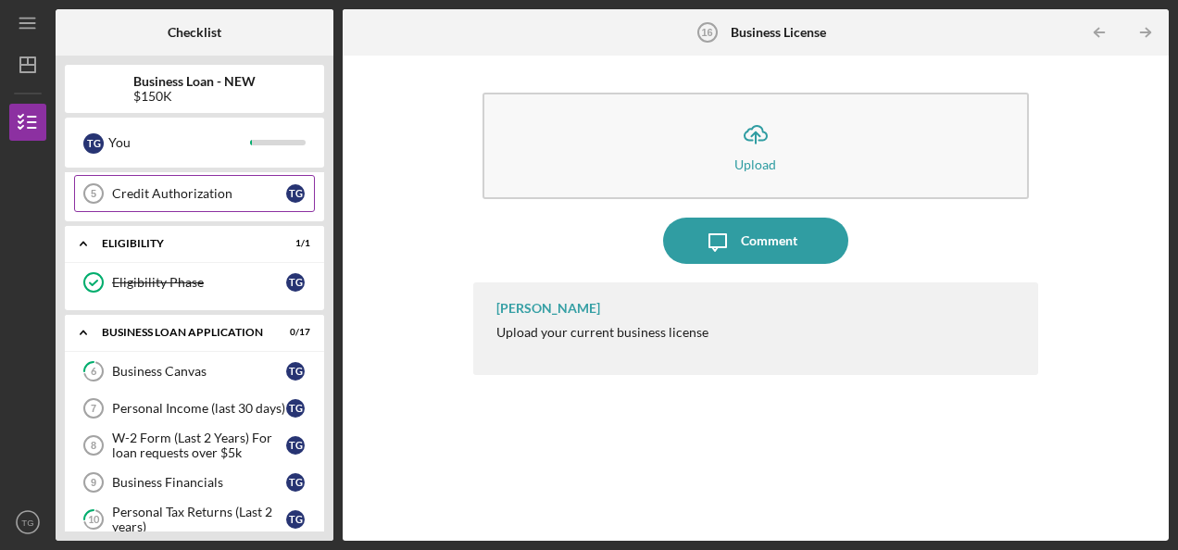
scroll to position [184, 0]
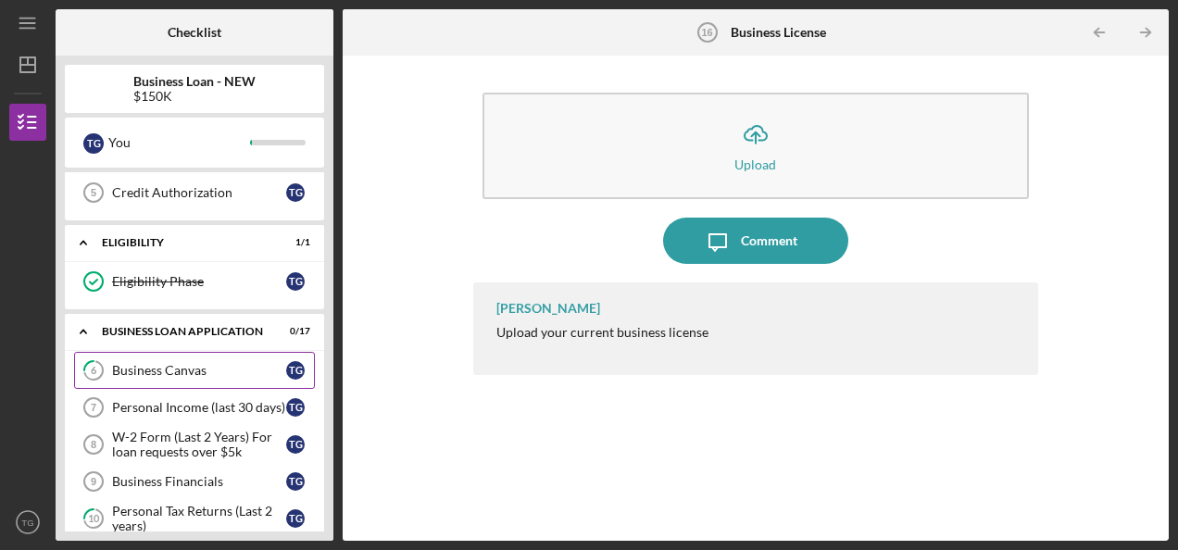
click at [196, 363] on div "Business Canvas" at bounding box center [199, 370] width 174 height 15
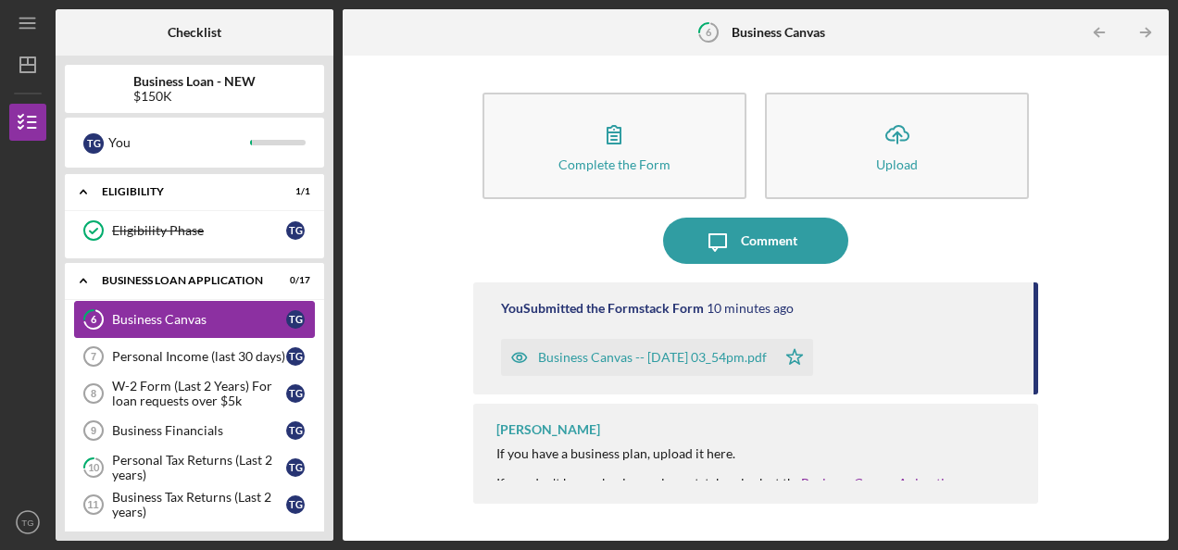
scroll to position [236, 0]
click at [205, 348] on div "Personal Income (last 30 days)" at bounding box center [199, 355] width 174 height 15
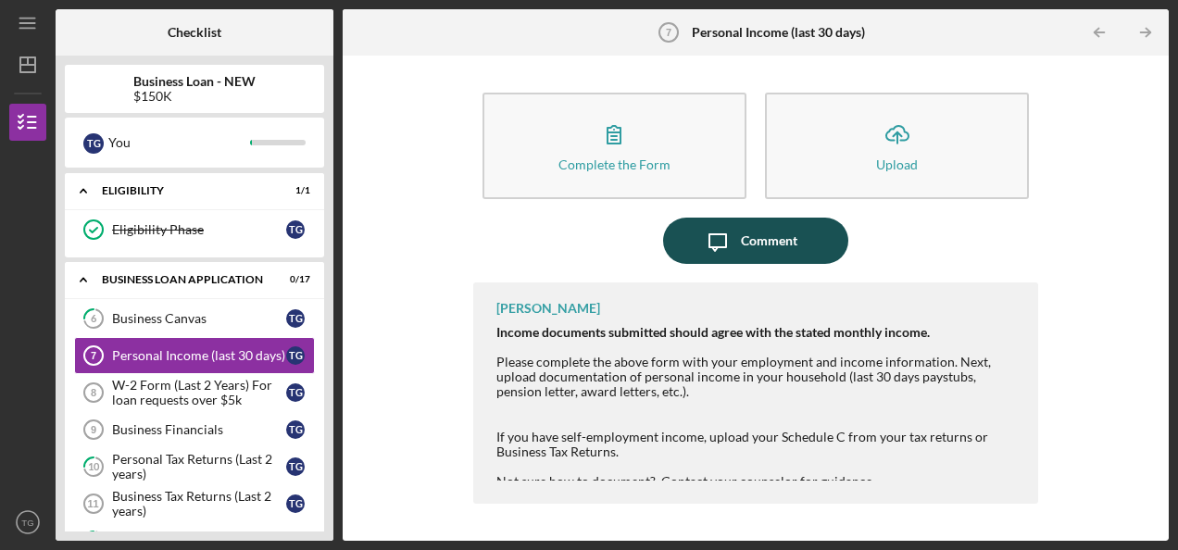
click at [767, 237] on div "Comment" at bounding box center [769, 241] width 56 height 46
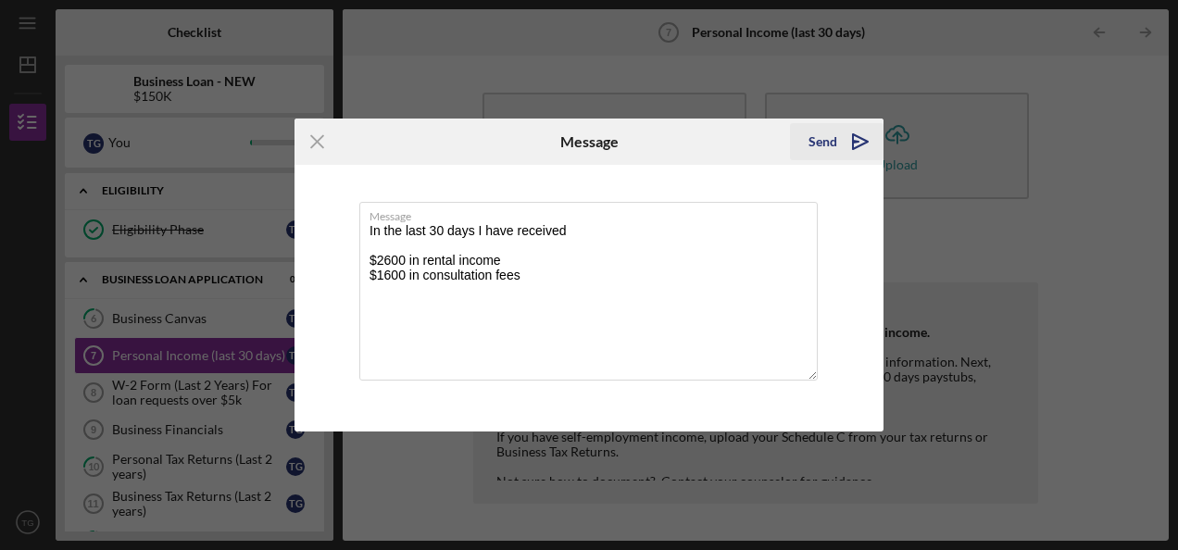
type textarea "In the last 30 days I have received $2600 in rental income $1600 in consultatio…"
click at [834, 141] on div "Send" at bounding box center [823, 141] width 29 height 37
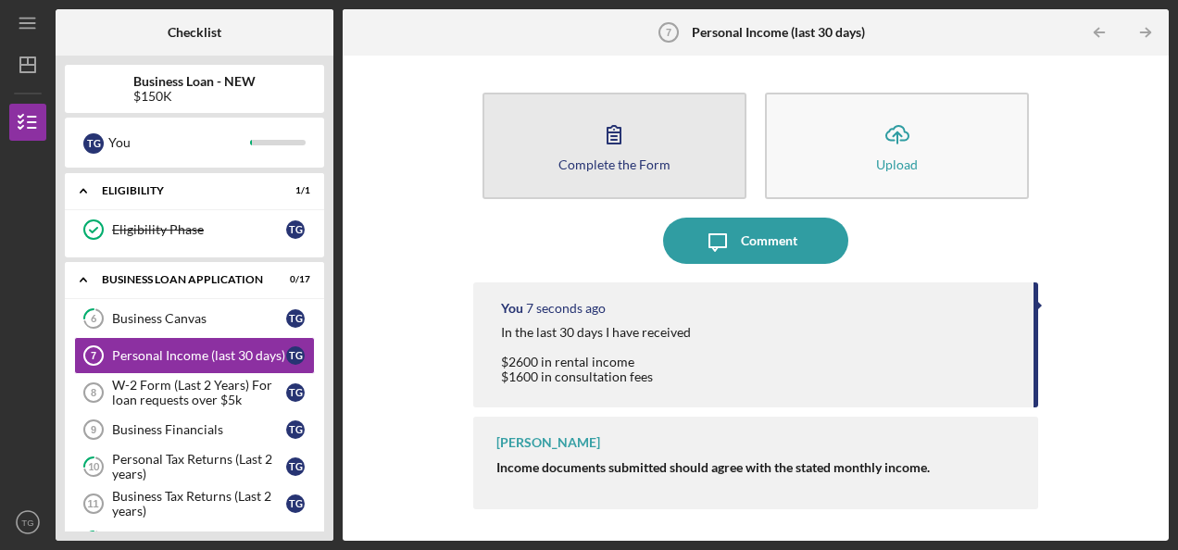
click at [599, 143] on icon "button" at bounding box center [614, 134] width 46 height 46
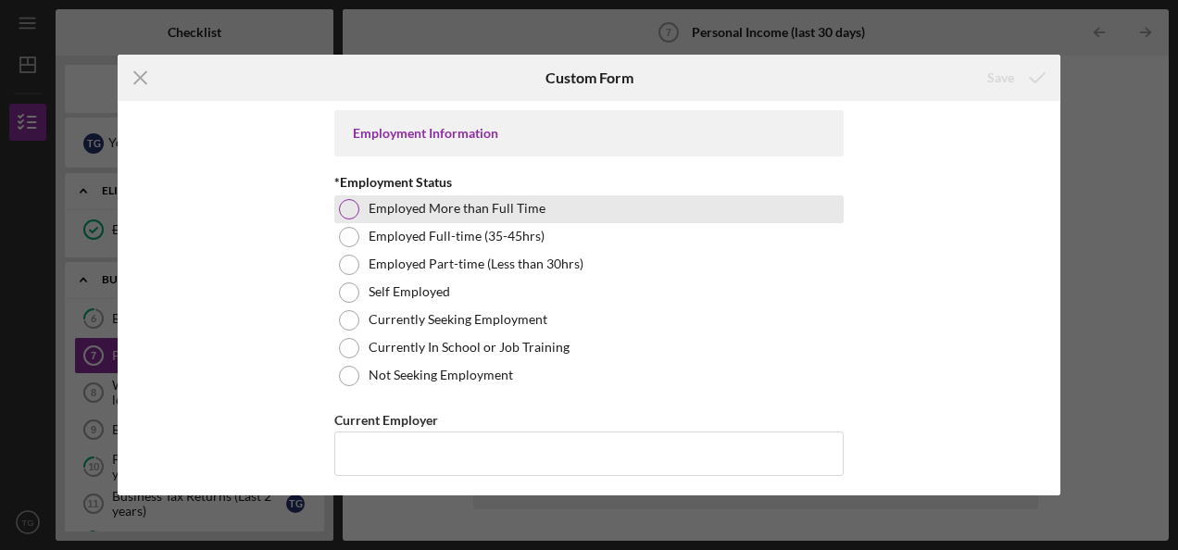
click at [350, 220] on div "Employed More than Full Time" at bounding box center [588, 209] width 509 height 28
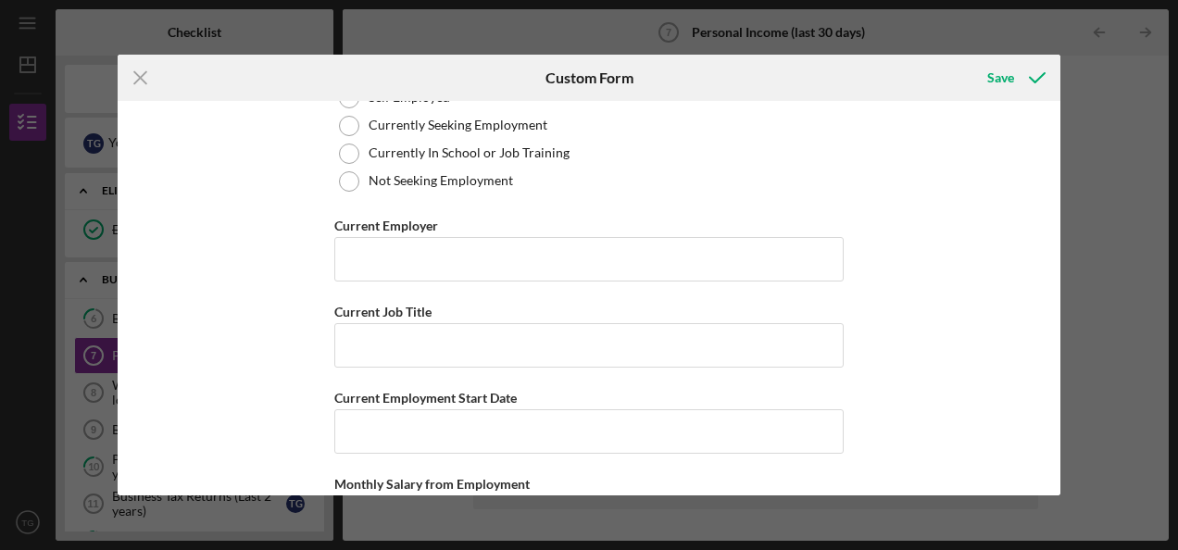
scroll to position [194, 0]
click at [361, 254] on input "Current Employer" at bounding box center [588, 260] width 509 height 44
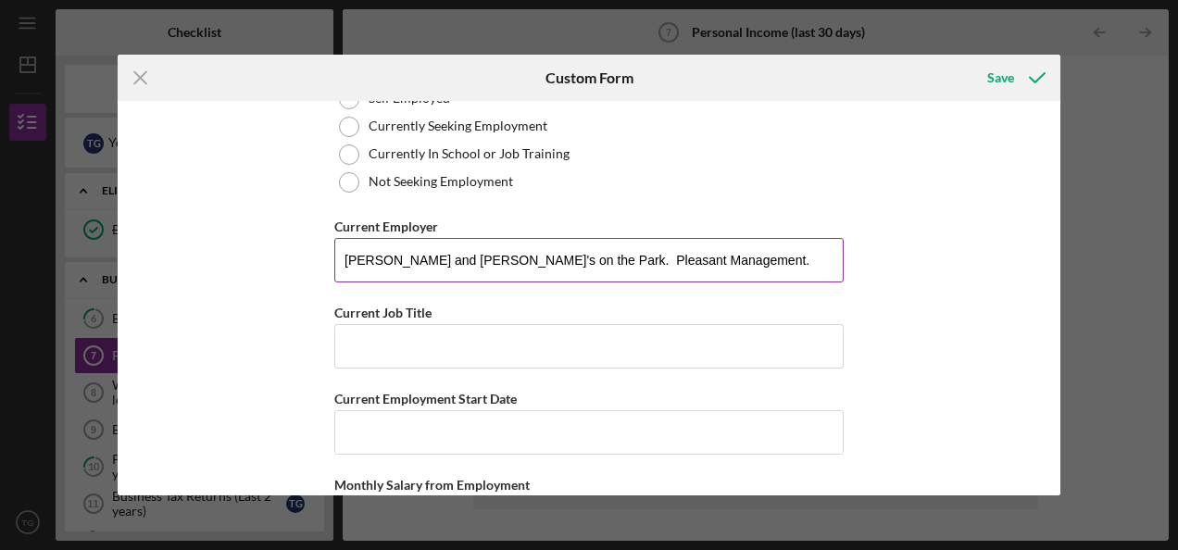
click at [341, 257] on input "[PERSON_NAME] and [PERSON_NAME]'s on the Park. Pleasant Management." at bounding box center [588, 260] width 509 height 44
click at [770, 276] on input "I have 3. [PERSON_NAME] and [PERSON_NAME]'s on the Park. Pleasant Management." at bounding box center [588, 260] width 509 height 44
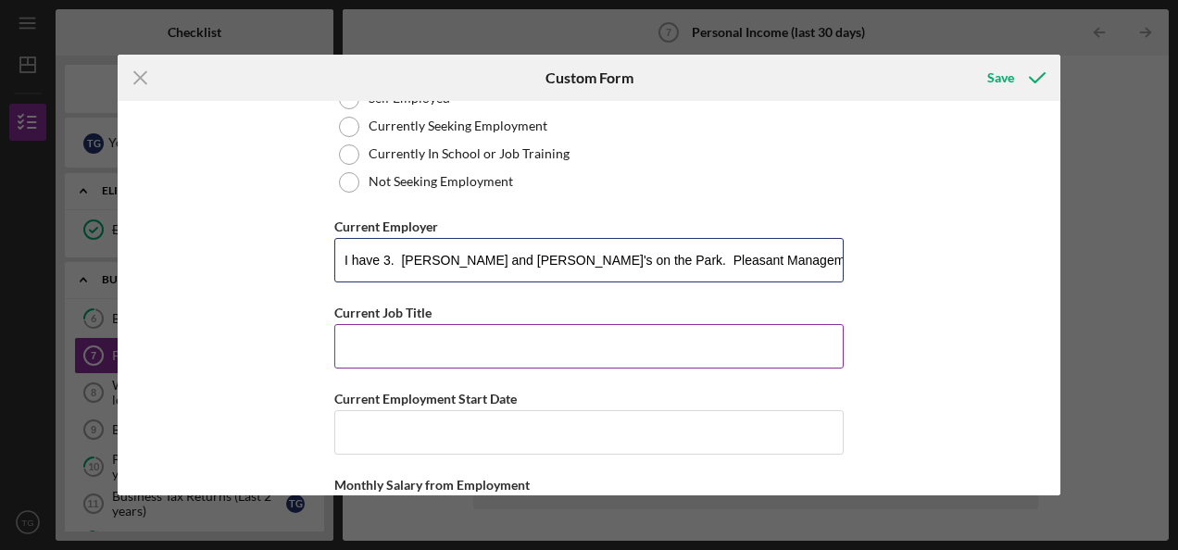
type input "I have 3. [PERSON_NAME] and [PERSON_NAME]'s on the Park. Pleasant Management. J…"
click at [432, 358] on input "Current Job Title" at bounding box center [588, 346] width 509 height 44
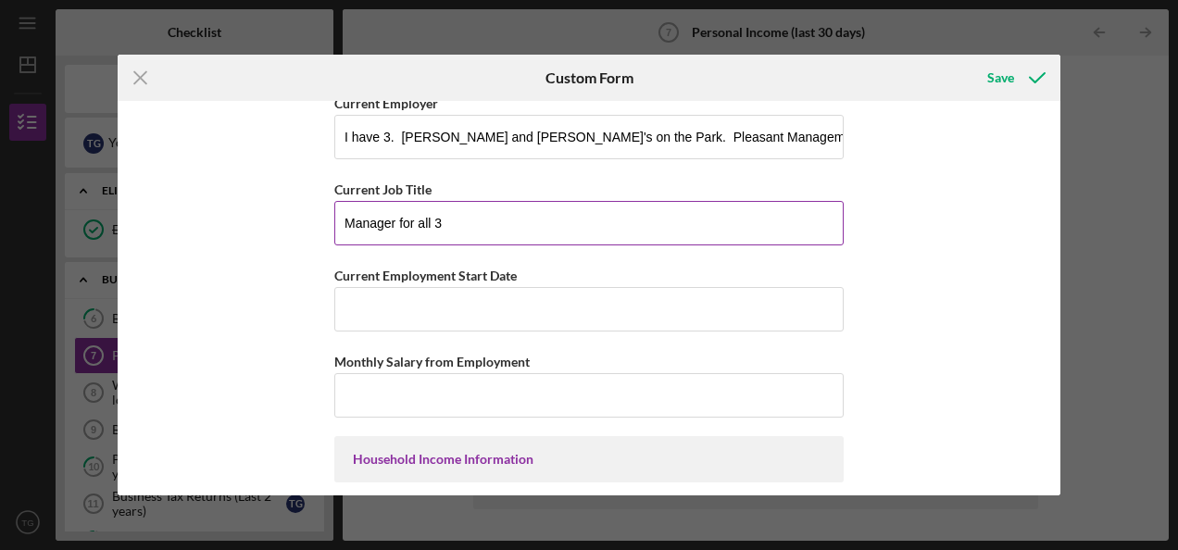
scroll to position [318, 0]
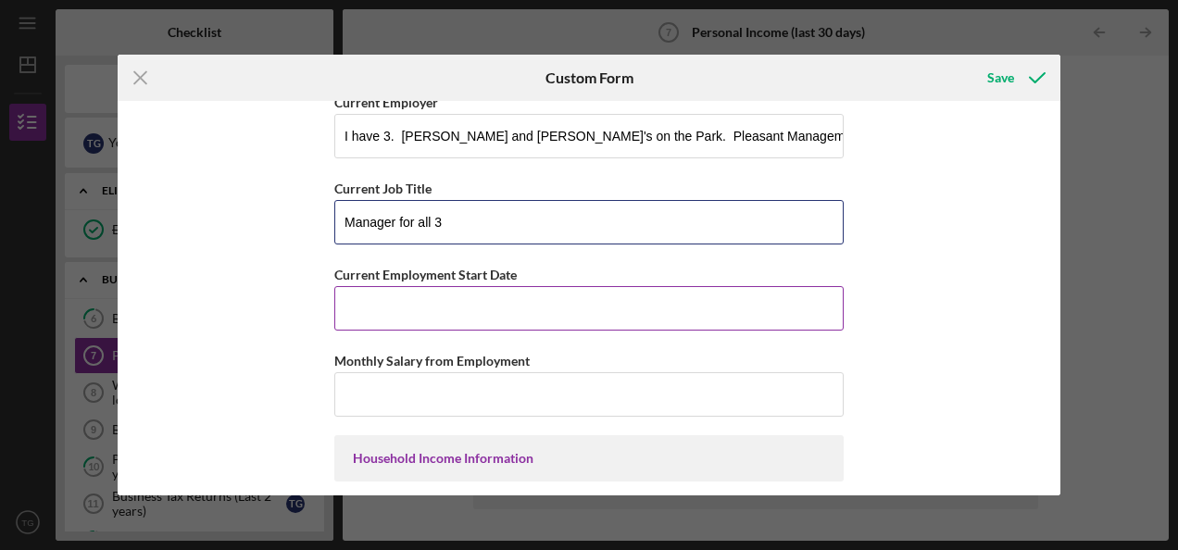
type input "Manager for all 3"
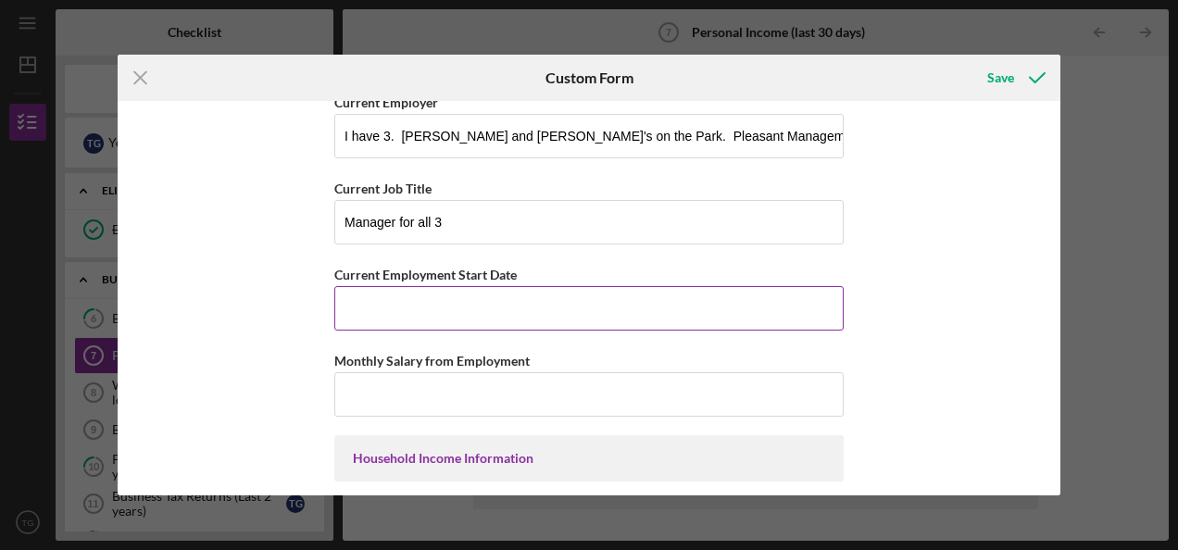
click at [419, 315] on input "Current Employment Start Date" at bounding box center [588, 308] width 509 height 44
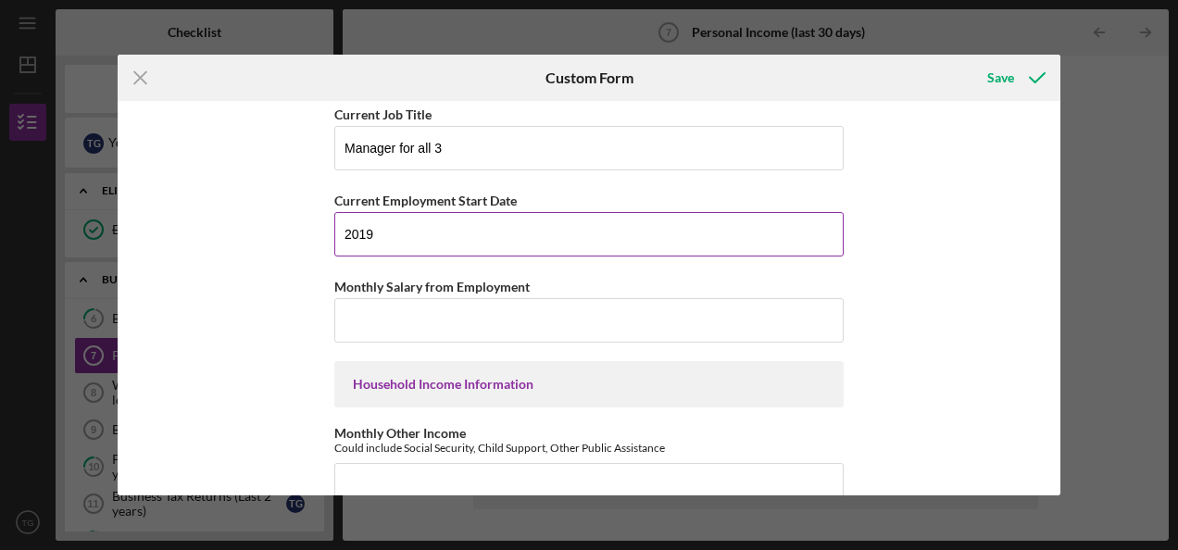
scroll to position [392, 0]
type input "2019"
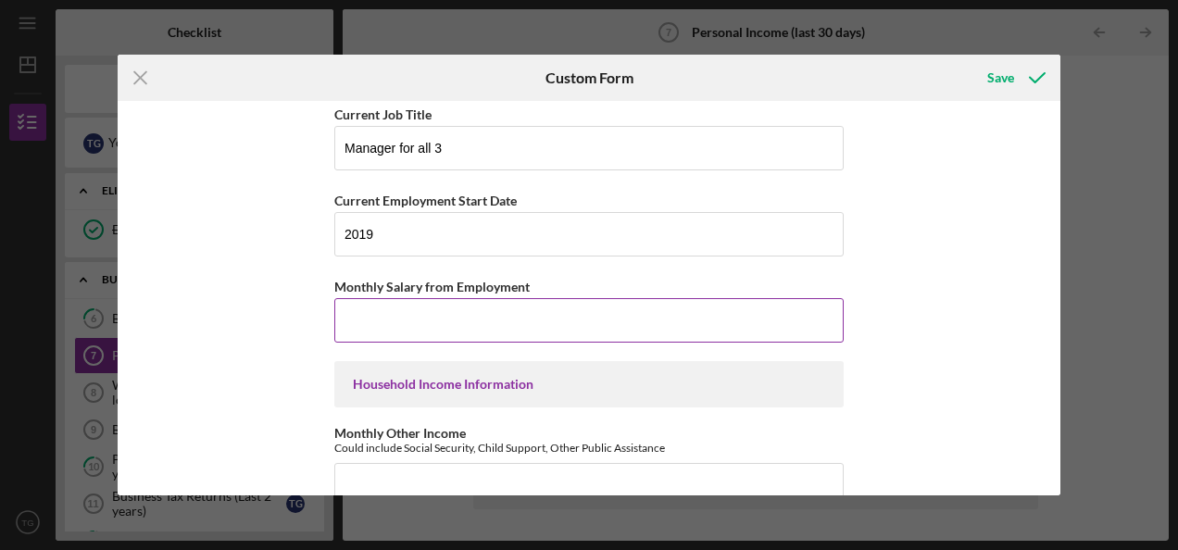
click at [499, 313] on input "Monthly Salary from Employment" at bounding box center [588, 320] width 509 height 44
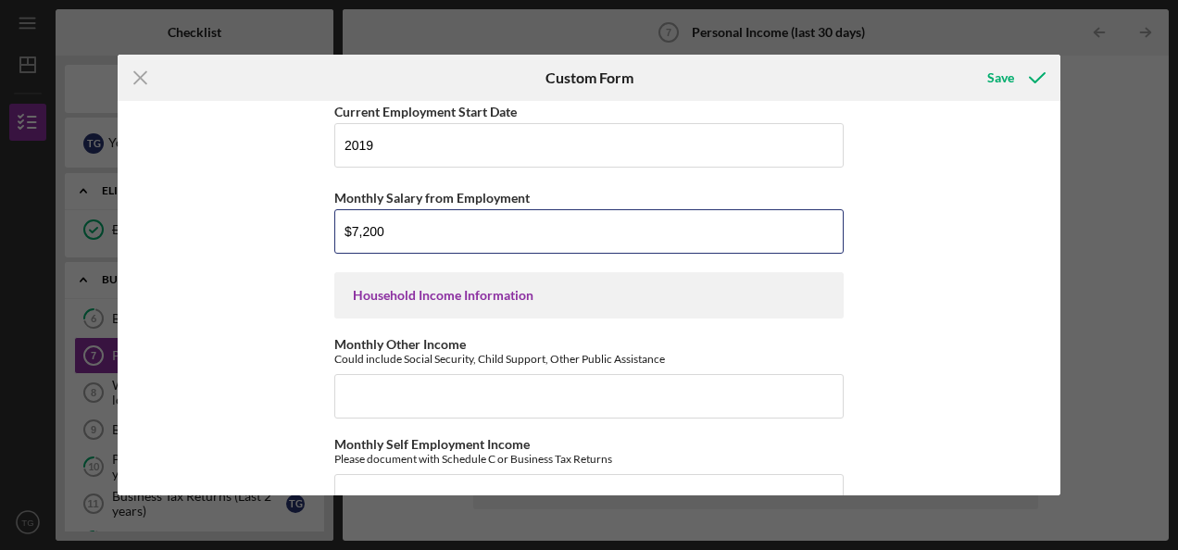
scroll to position [482, 0]
click at [199, 381] on div "Employment Information *Employment Status Employed More than Full Time Employed…" at bounding box center [589, 298] width 943 height 394
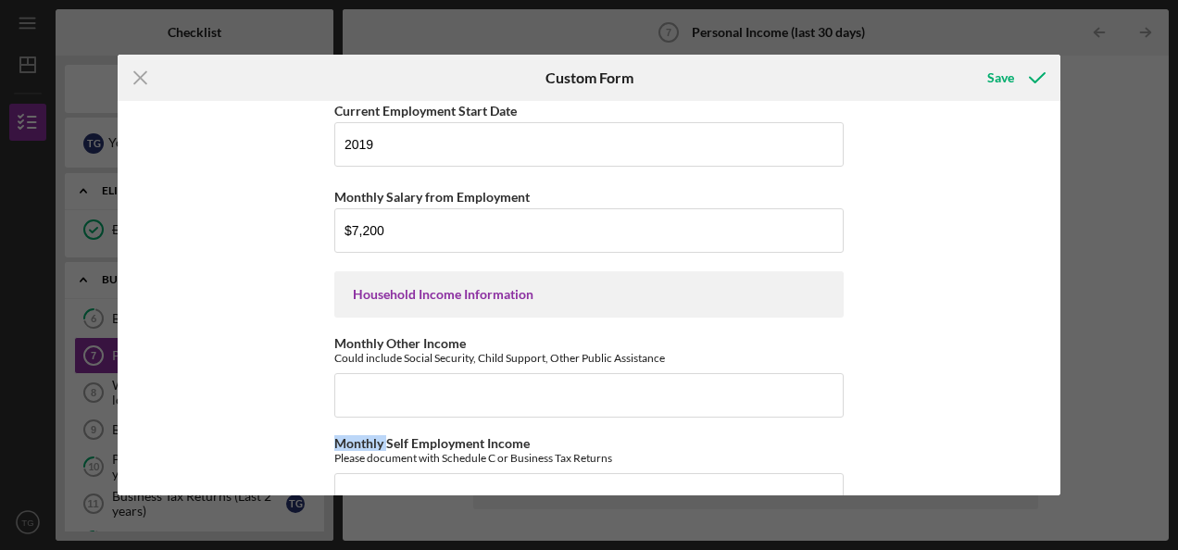
click at [199, 381] on div "Employment Information *Employment Status Employed More than Full Time Employed…" at bounding box center [589, 298] width 943 height 394
drag, startPoint x: 199, startPoint y: 381, endPoint x: 408, endPoint y: 243, distance: 249.9
click at [408, 243] on input "$7,200" at bounding box center [588, 230] width 509 height 44
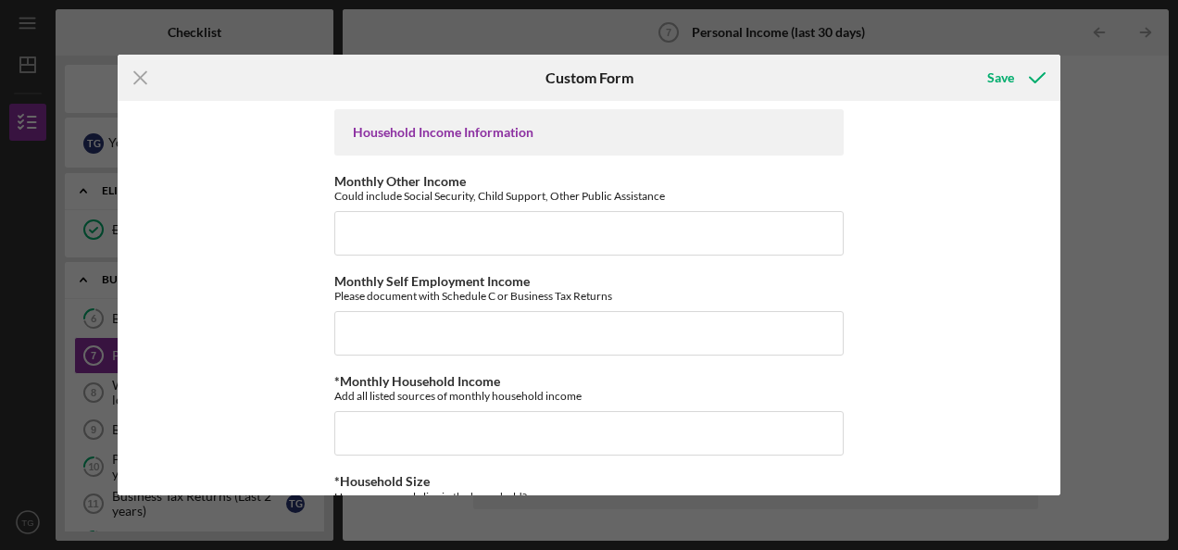
scroll to position [643, 0]
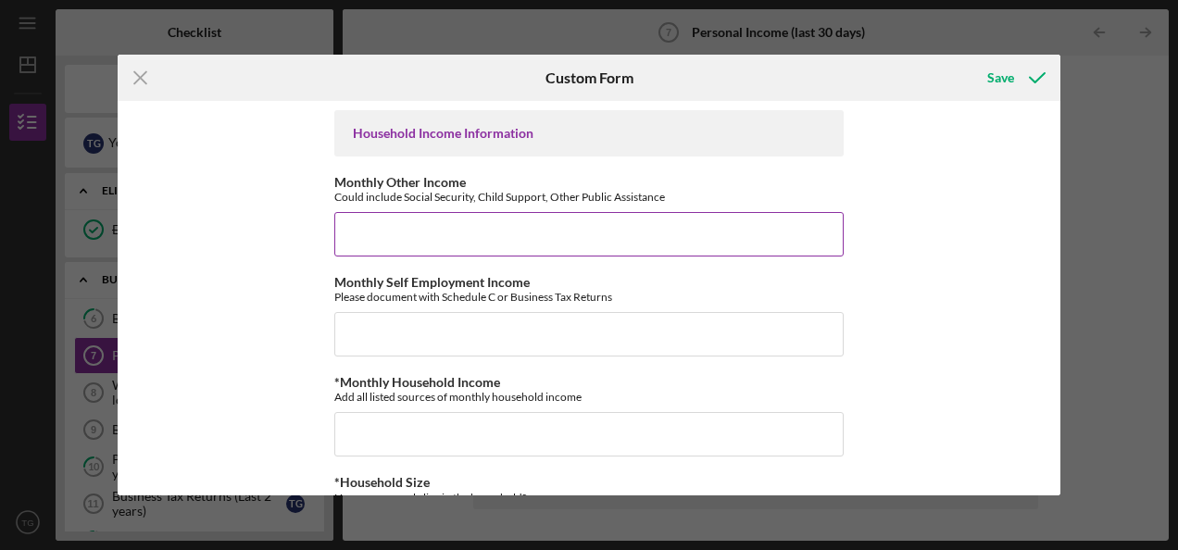
type input "$4,200"
click at [409, 243] on input "Monthly Other Income" at bounding box center [588, 234] width 509 height 44
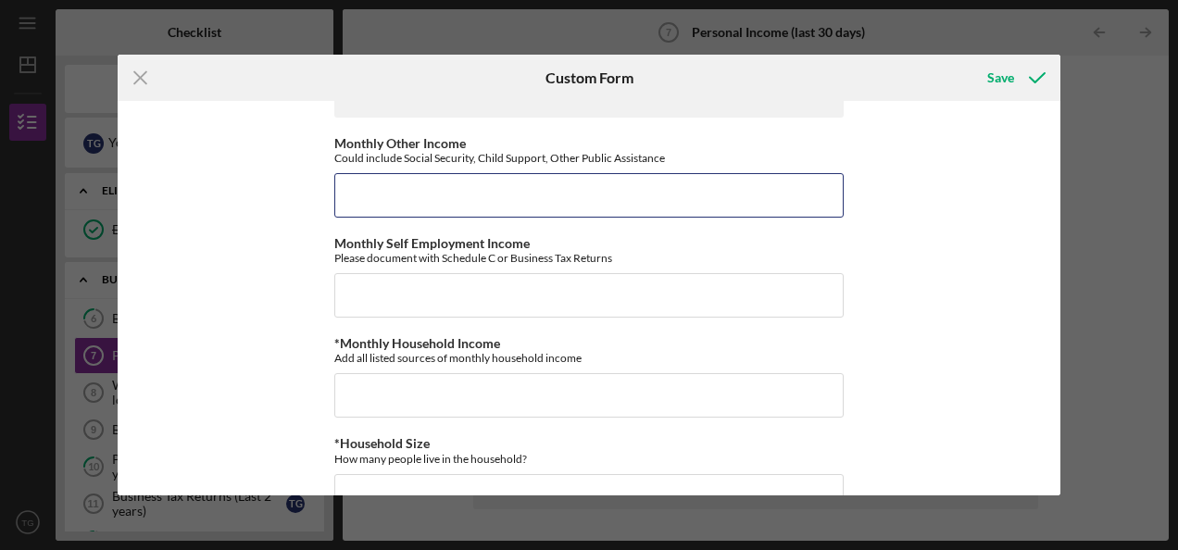
scroll to position [710, 0]
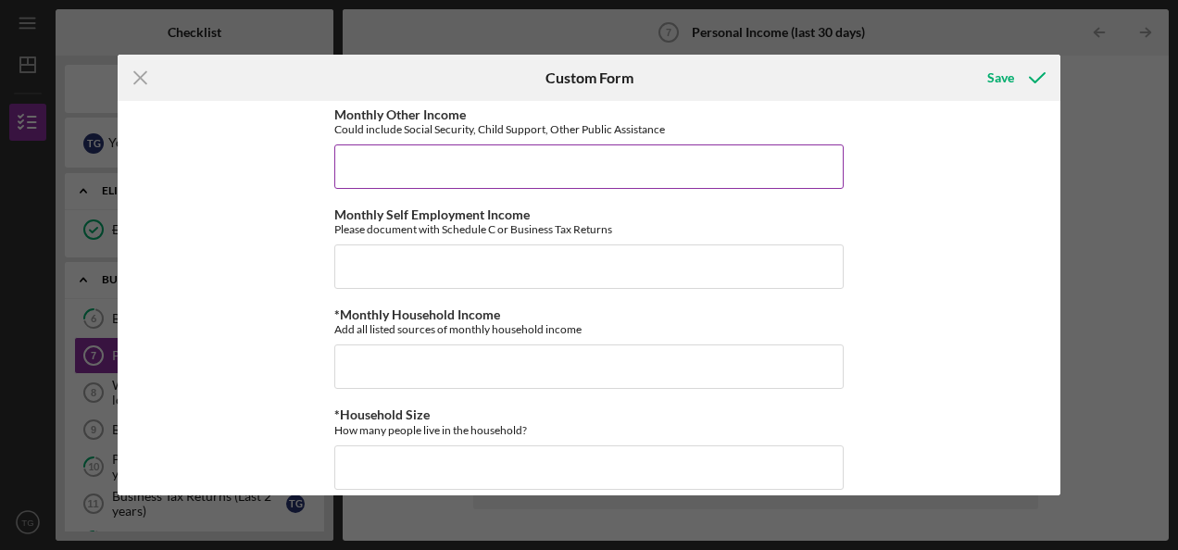
click at [418, 168] on input "Monthly Other Income" at bounding box center [588, 166] width 509 height 44
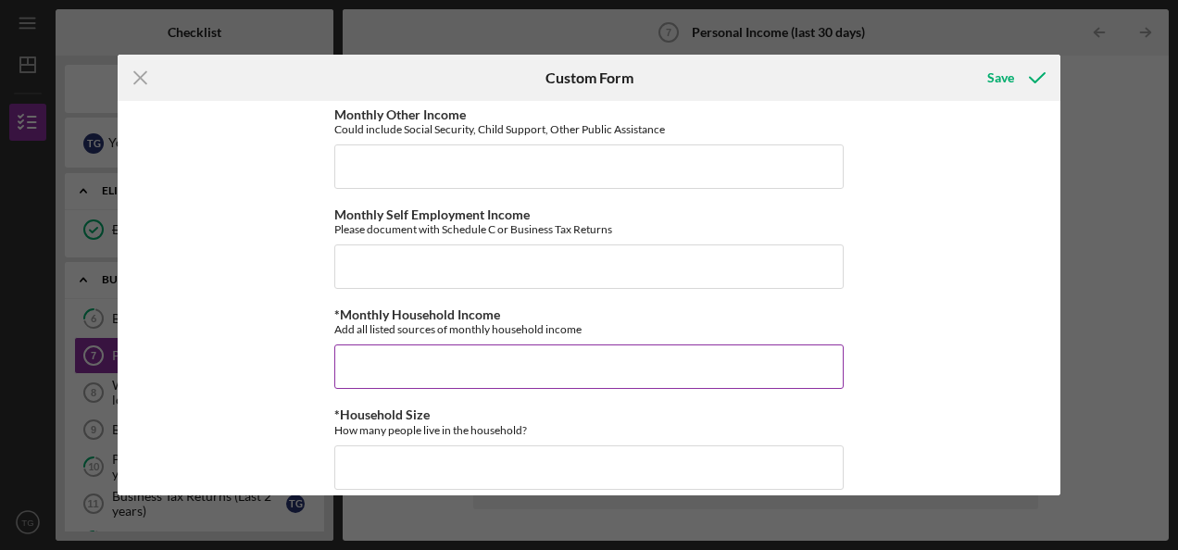
click at [392, 367] on input "*Monthly Household Income" at bounding box center [588, 367] width 509 height 44
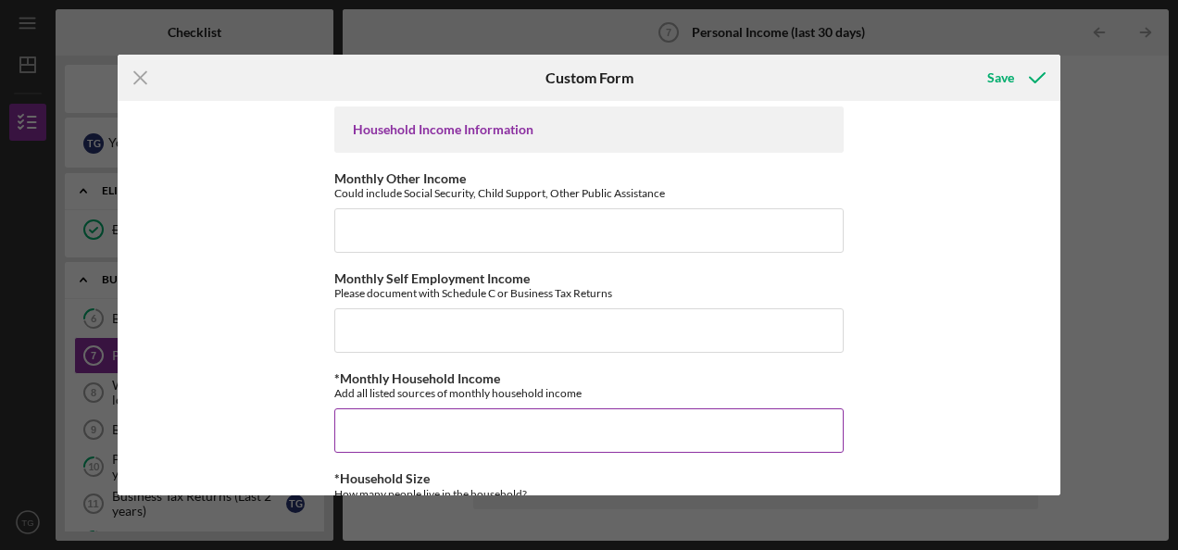
scroll to position [640, 0]
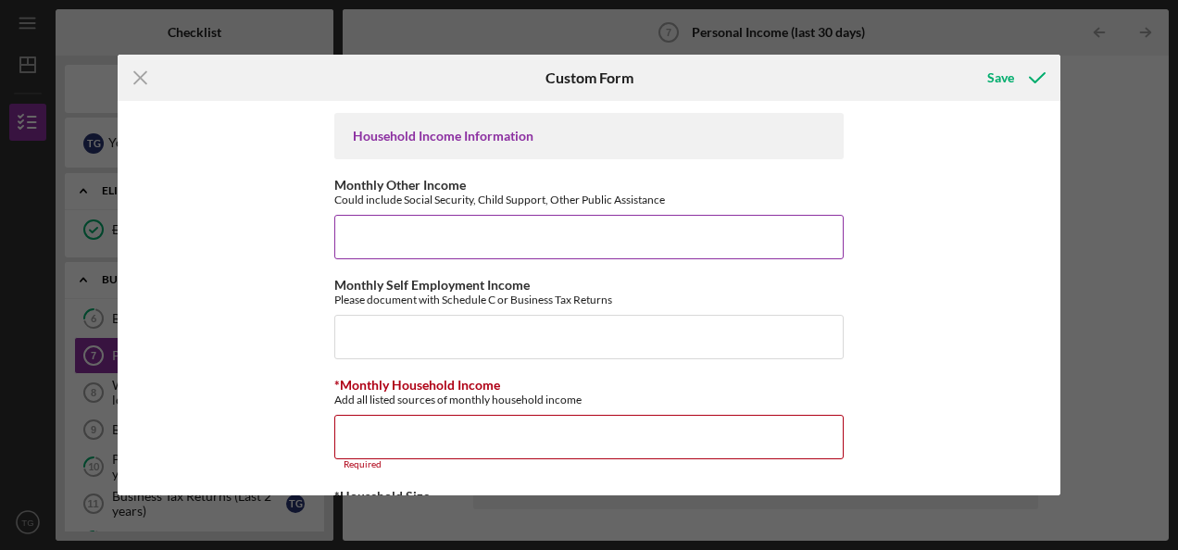
click at [436, 243] on input "Monthly Other Income" at bounding box center [588, 237] width 509 height 44
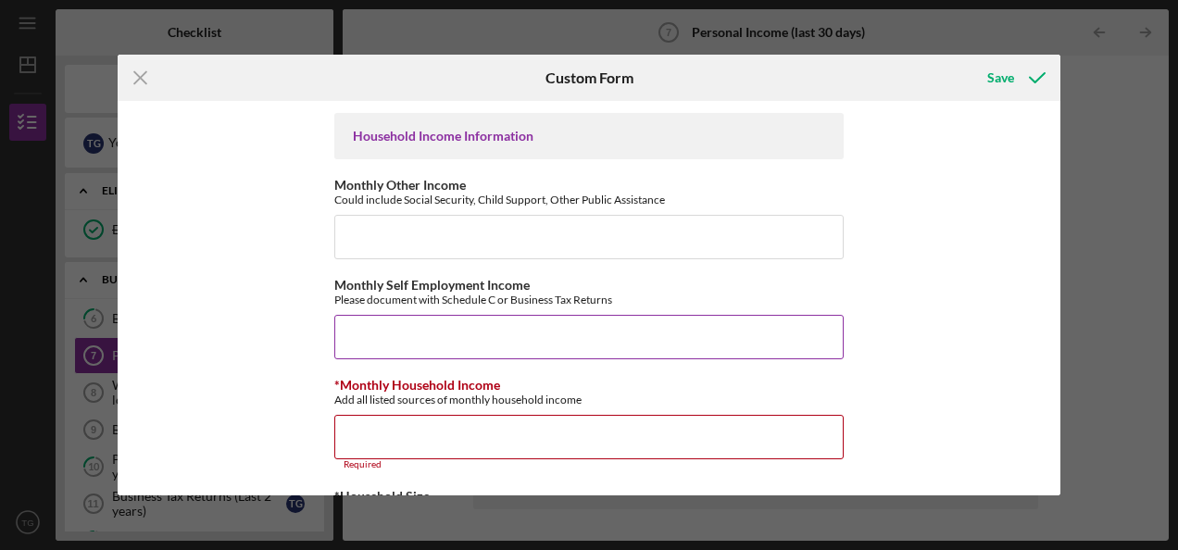
click at [405, 340] on input "Monthly Self Employment Income" at bounding box center [588, 337] width 509 height 44
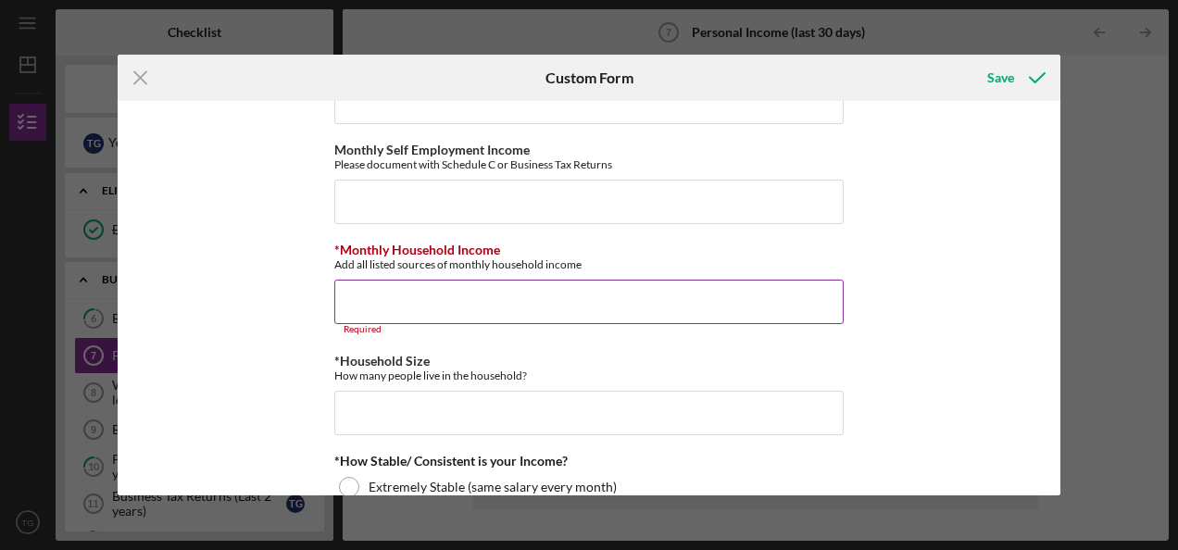
click at [420, 306] on input "*Monthly Household Income" at bounding box center [588, 302] width 509 height 44
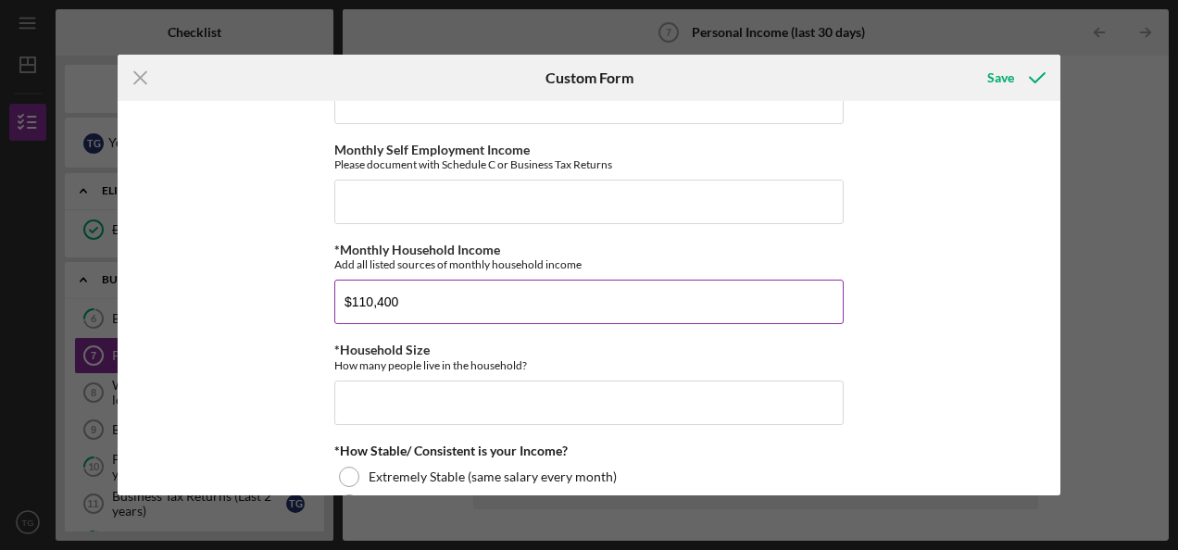
scroll to position [844, 0]
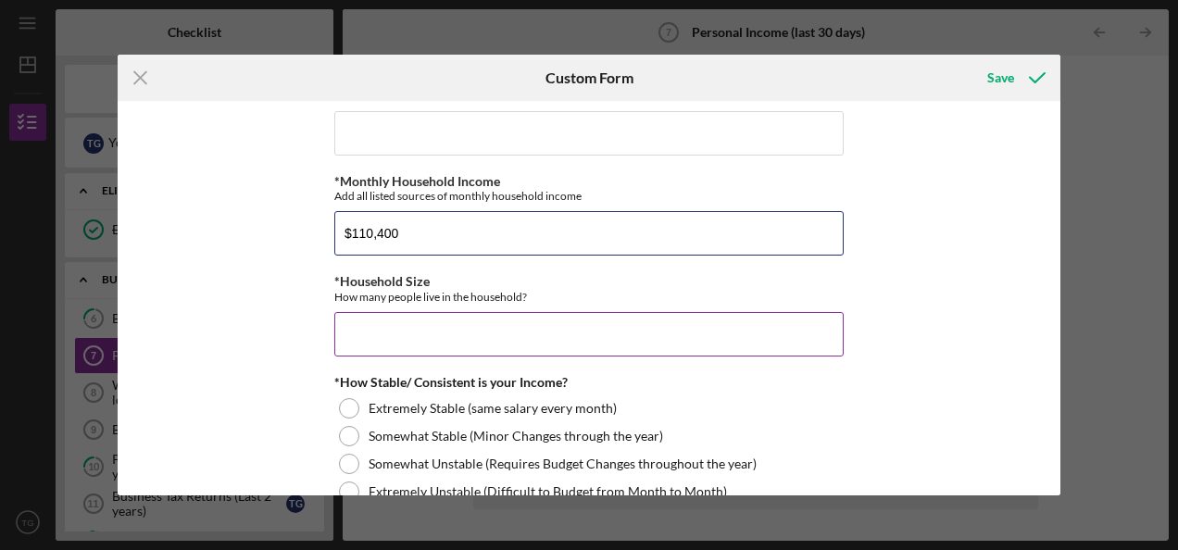
type input "$110,400"
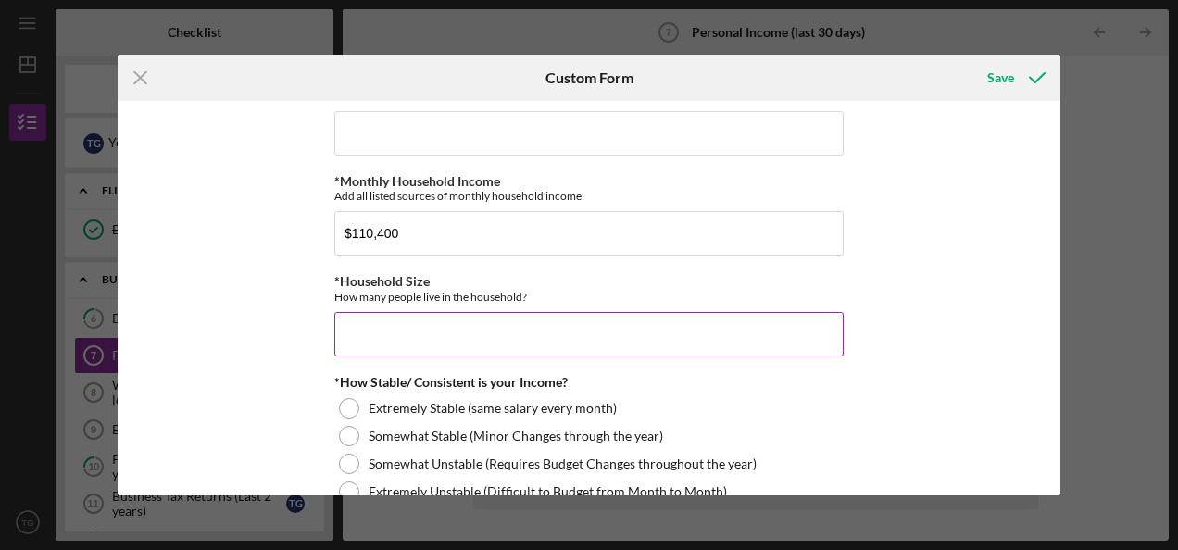
click at [393, 332] on input "*Household Size" at bounding box center [588, 334] width 509 height 44
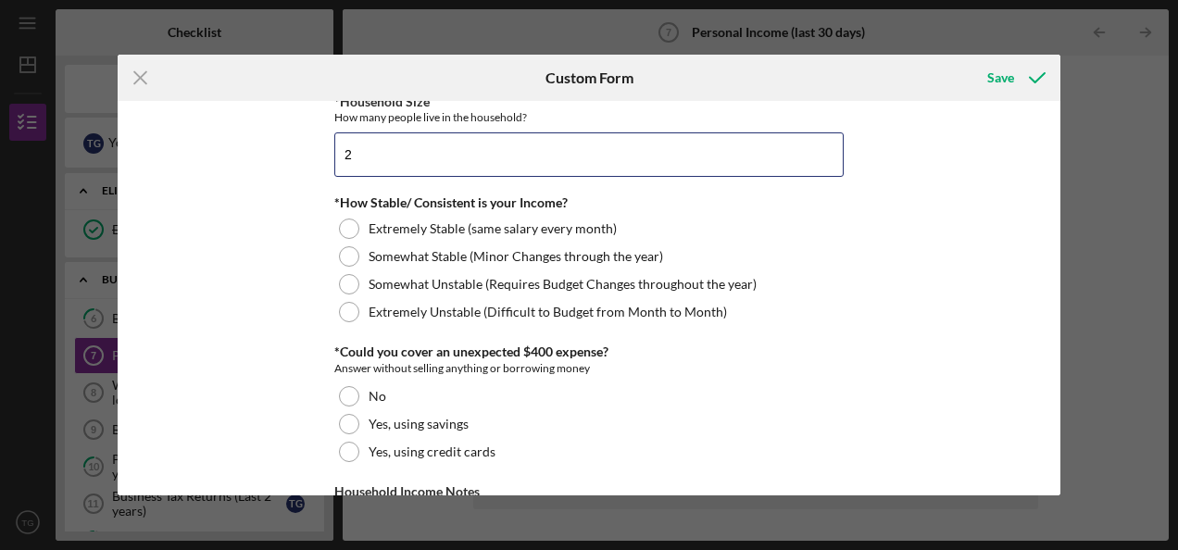
scroll to position [1026, 0]
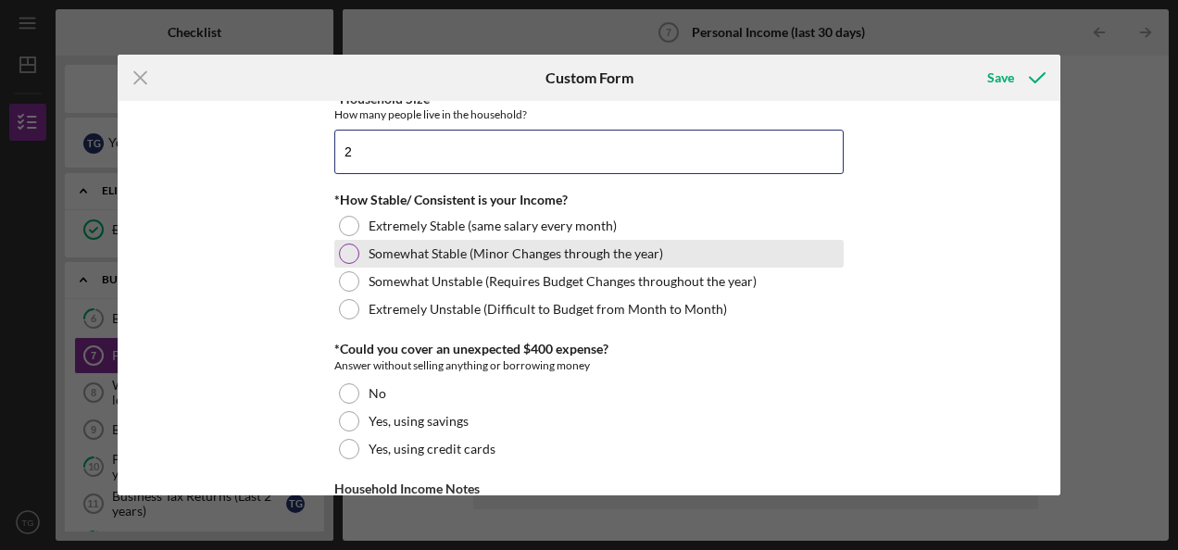
type input "2"
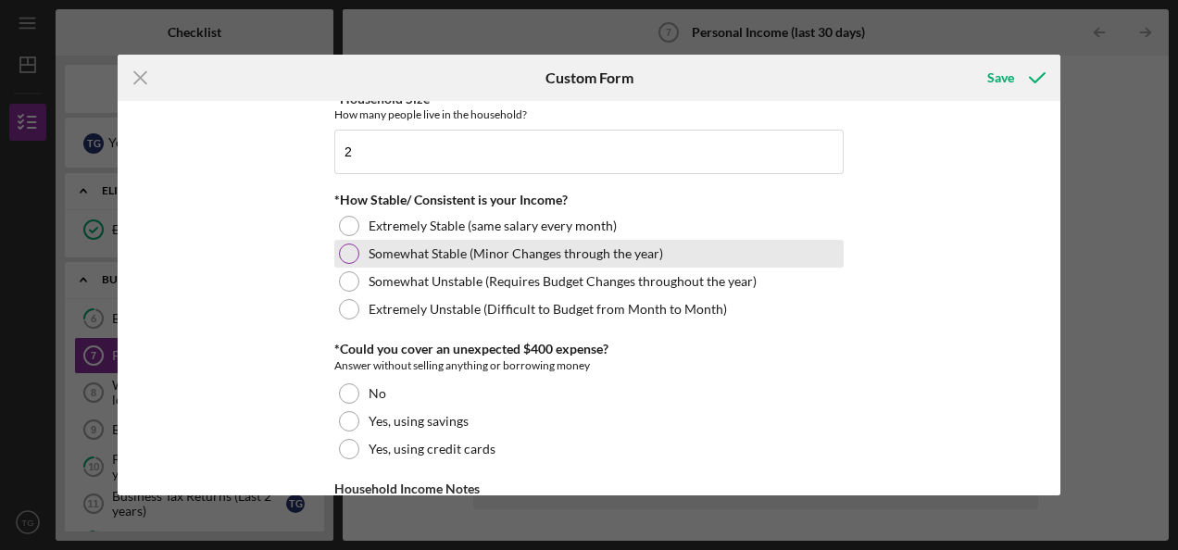
click at [347, 252] on div at bounding box center [349, 254] width 20 height 20
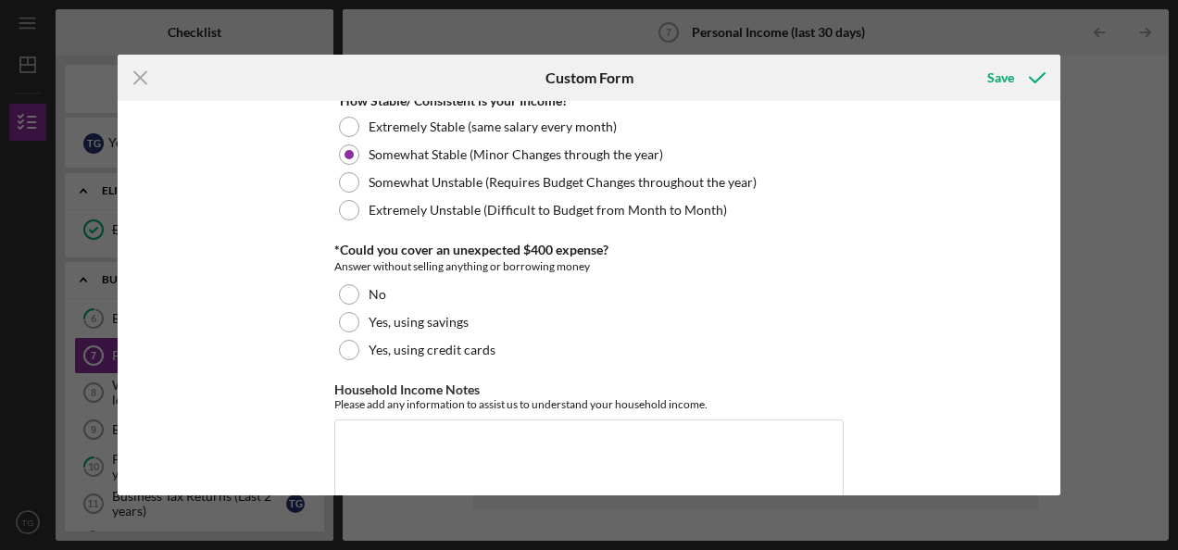
scroll to position [1126, 0]
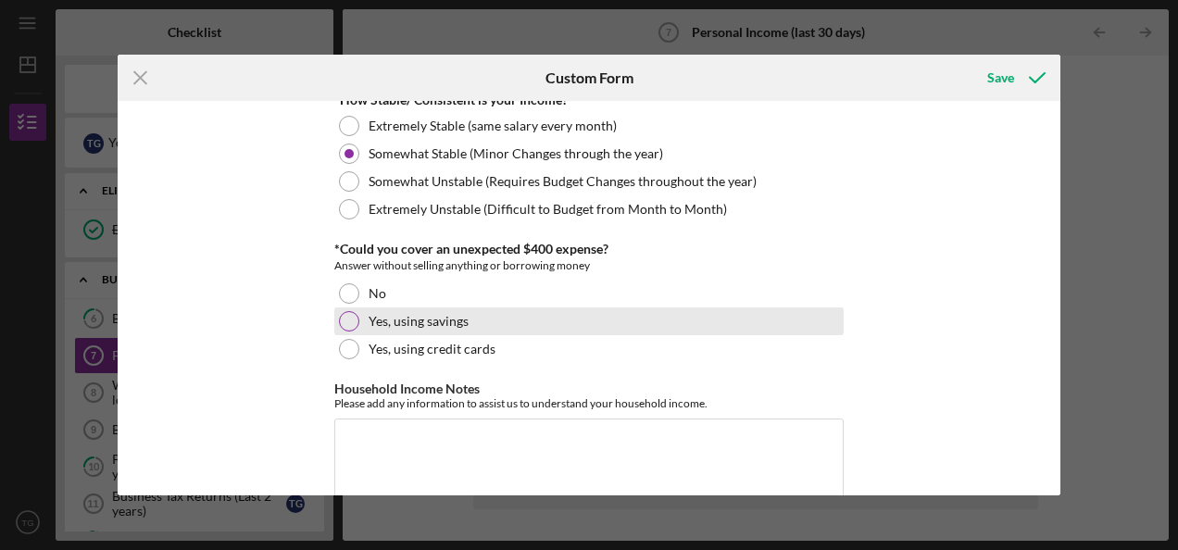
click at [348, 315] on div at bounding box center [349, 321] width 20 height 20
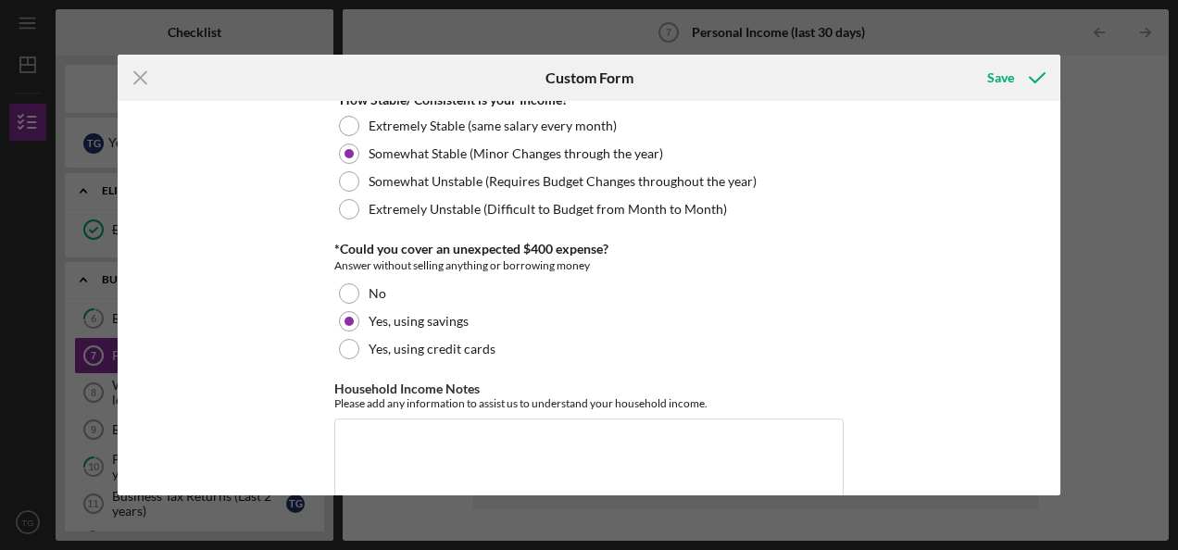
scroll to position [1163, 0]
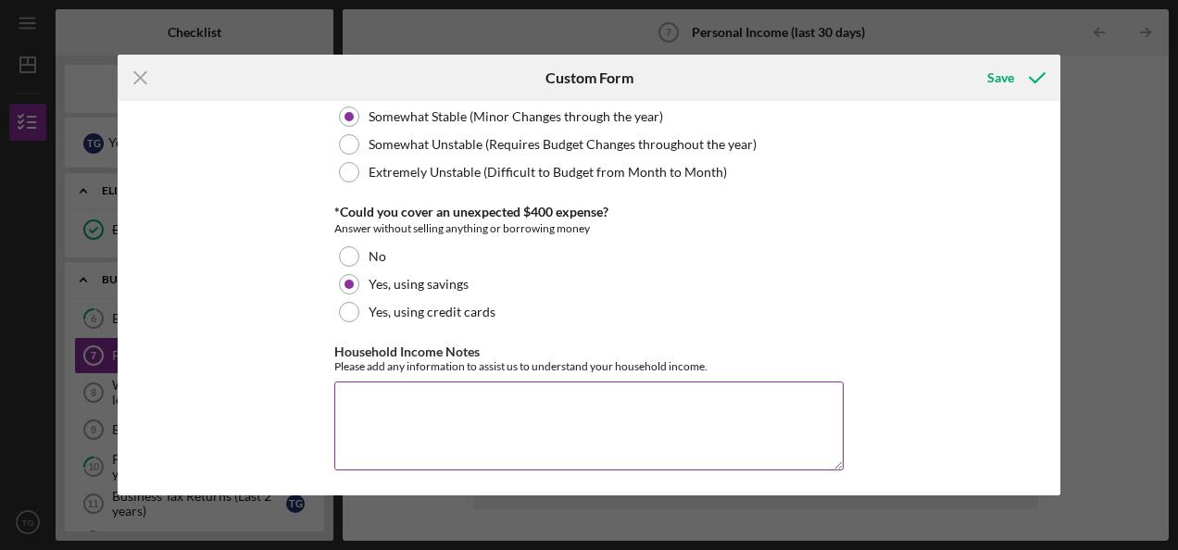
click at [414, 414] on textarea "Household Income Notes" at bounding box center [588, 426] width 509 height 89
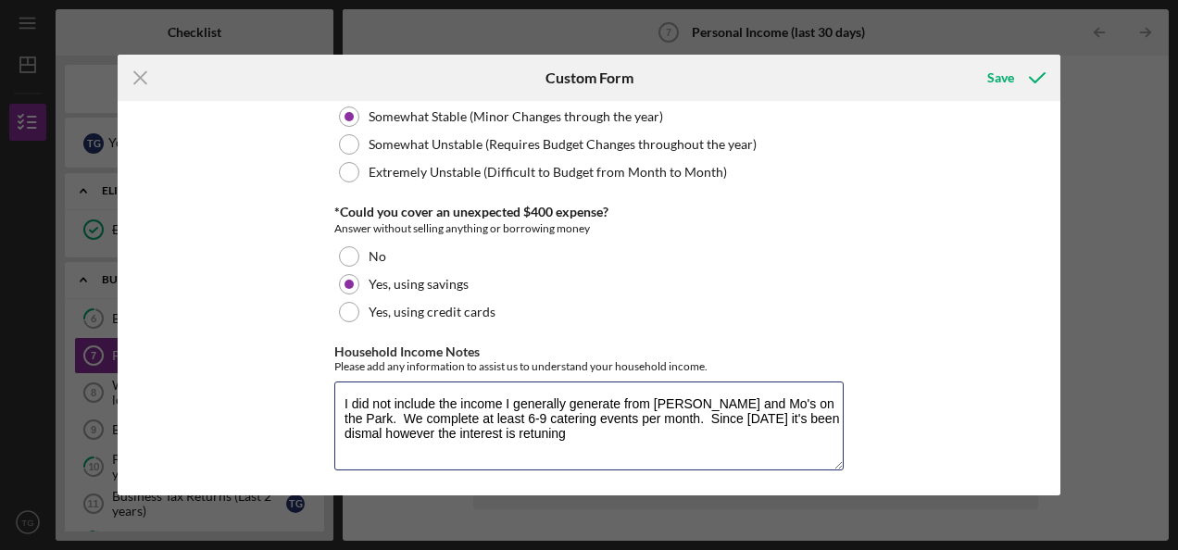
scroll to position [1156, 0]
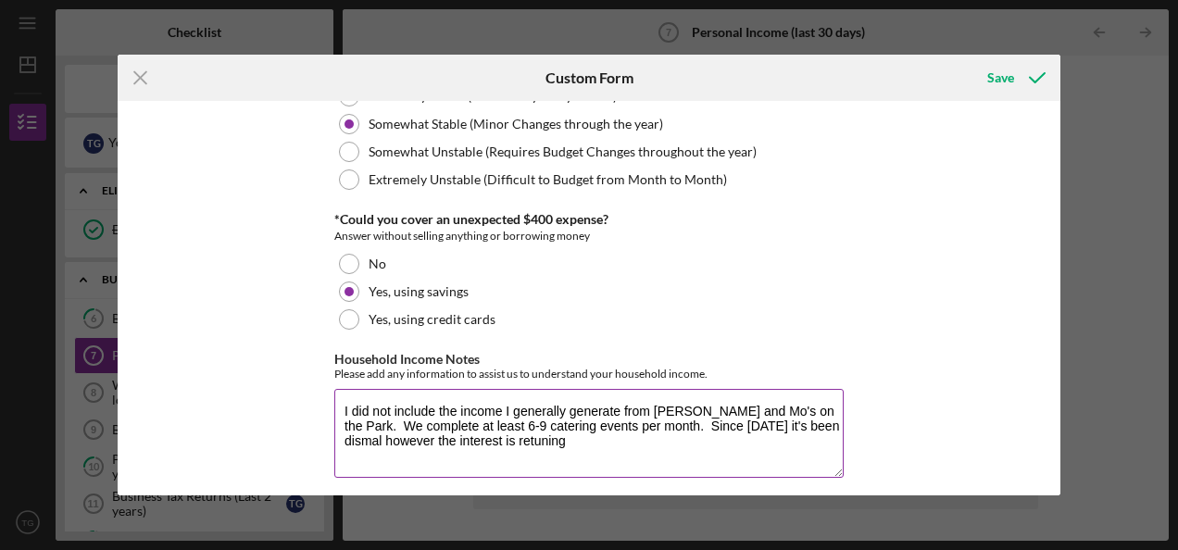
click at [559, 446] on textarea "I did not include the income I generally generate from [PERSON_NAME] and Mo's o…" at bounding box center [588, 433] width 509 height 89
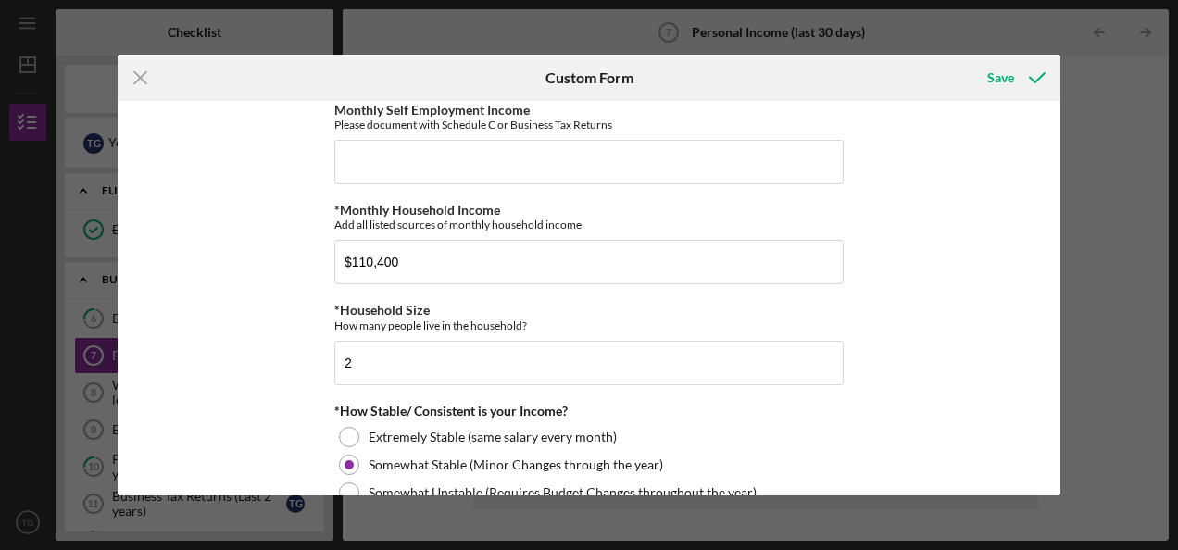
scroll to position [815, 0]
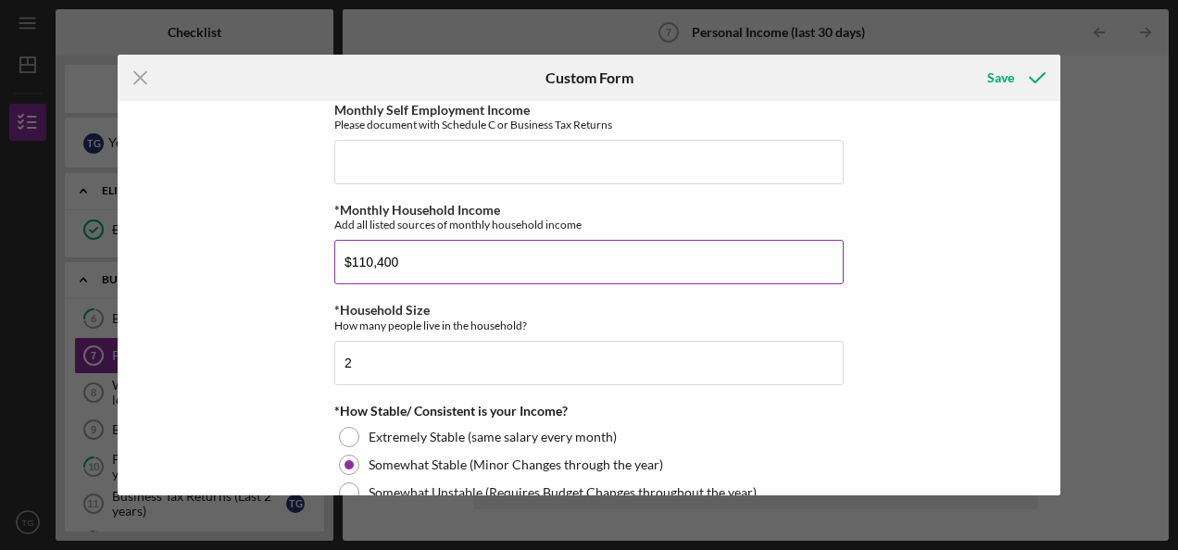
type textarea "I did not include the income I generally generate from [PERSON_NAME] and Mo's o…"
click at [446, 259] on input "$110,400" at bounding box center [588, 262] width 509 height 44
type input "$1"
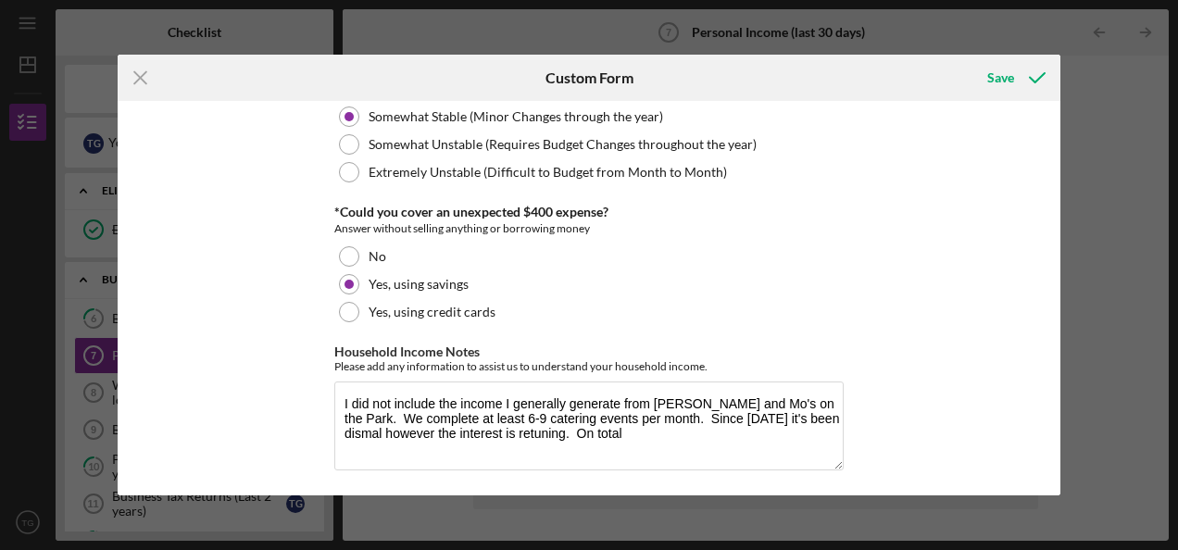
scroll to position [1161, 0]
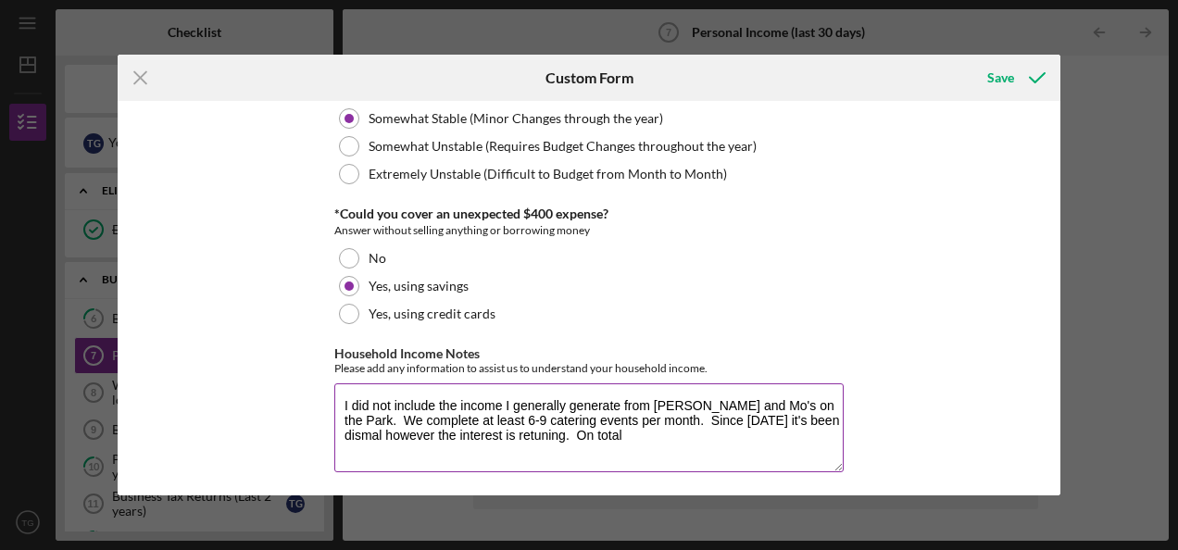
type input "$9,200"
click at [595, 425] on textarea "I did not include the income I generally generate from [PERSON_NAME] and Mo's o…" at bounding box center [588, 427] width 509 height 89
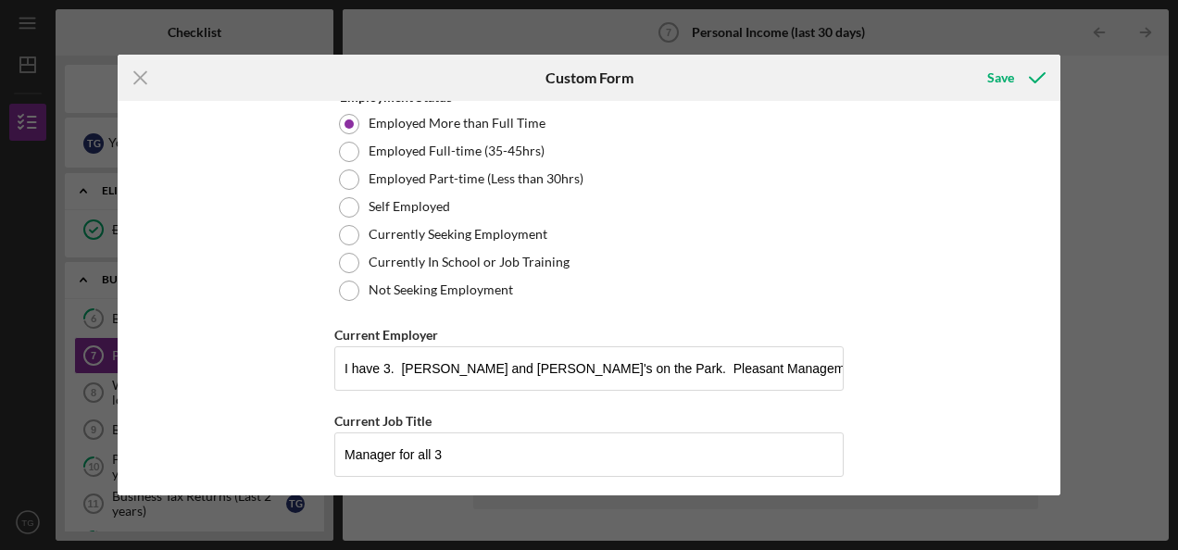
scroll to position [0, 0]
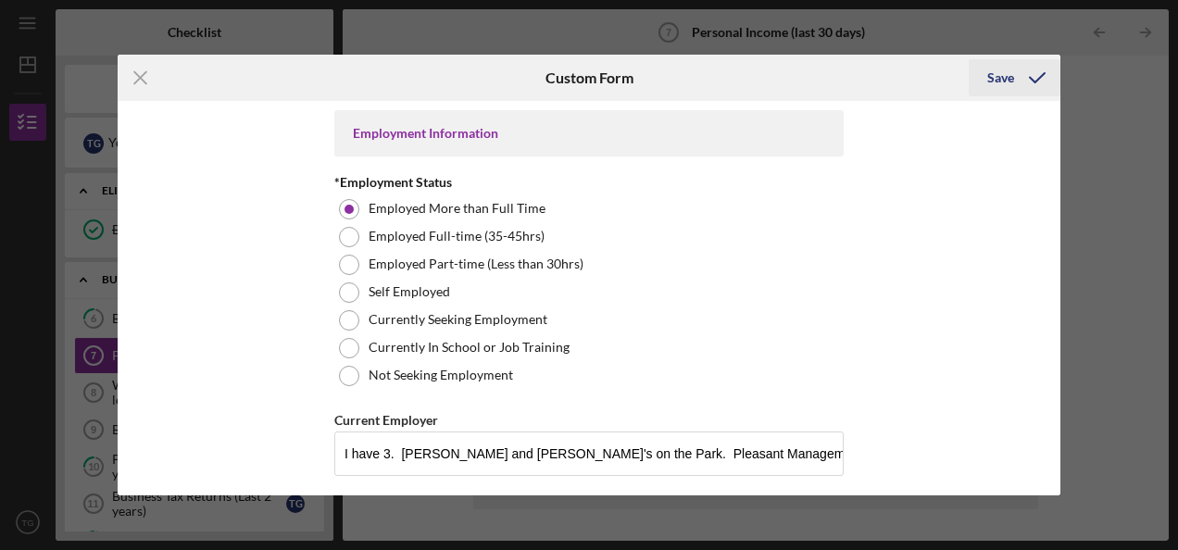
type textarea "I did not include the income I generally generate from [PERSON_NAME] and Mo's o…"
click at [1001, 78] on div "Save" at bounding box center [1000, 77] width 27 height 37
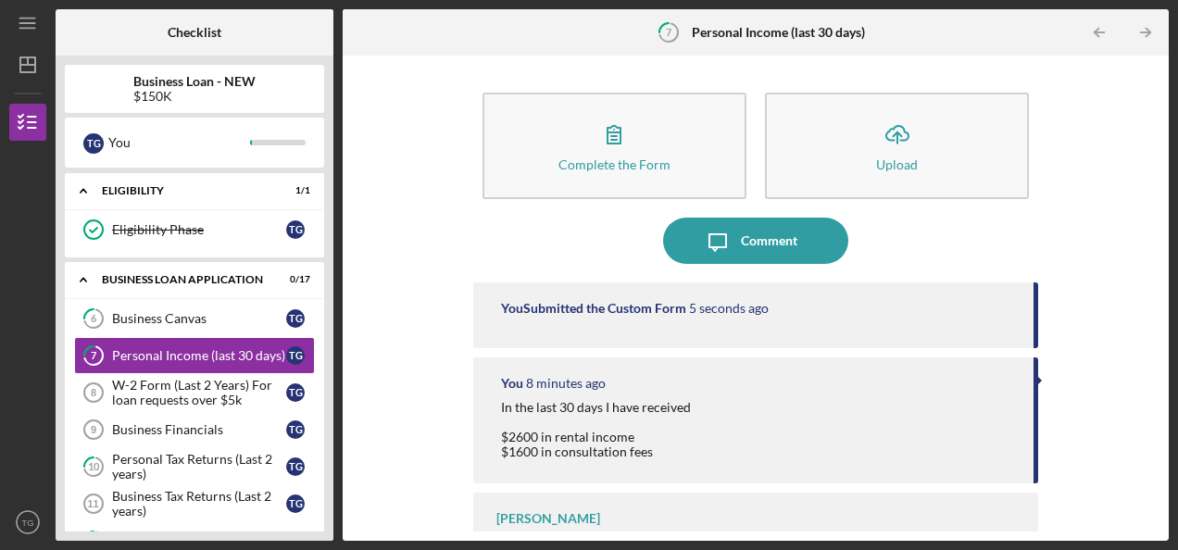
scroll to position [53, 0]
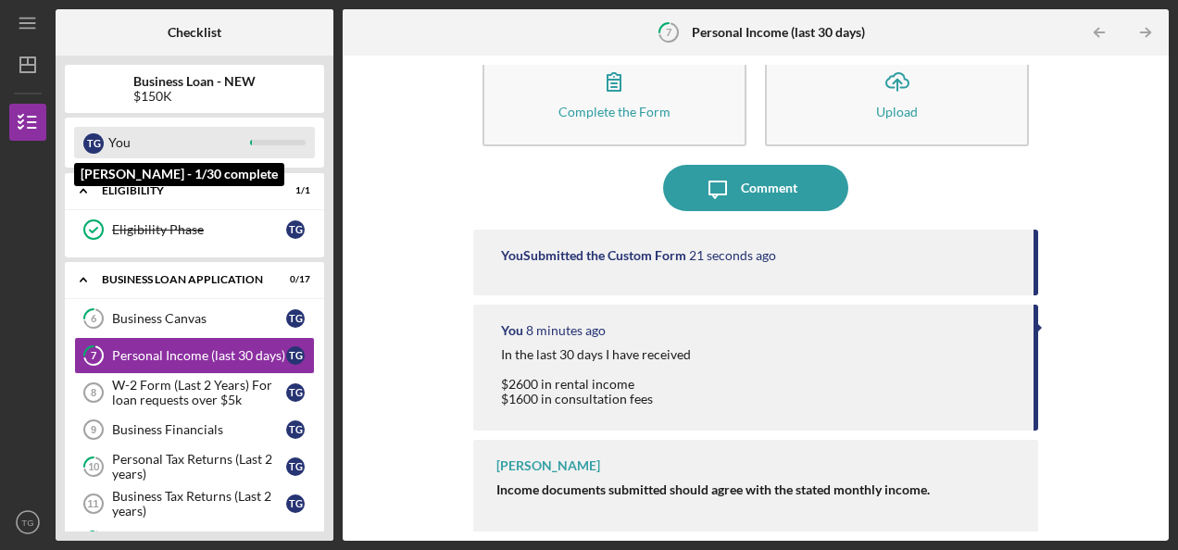
click at [202, 150] on div "You" at bounding box center [179, 142] width 142 height 31
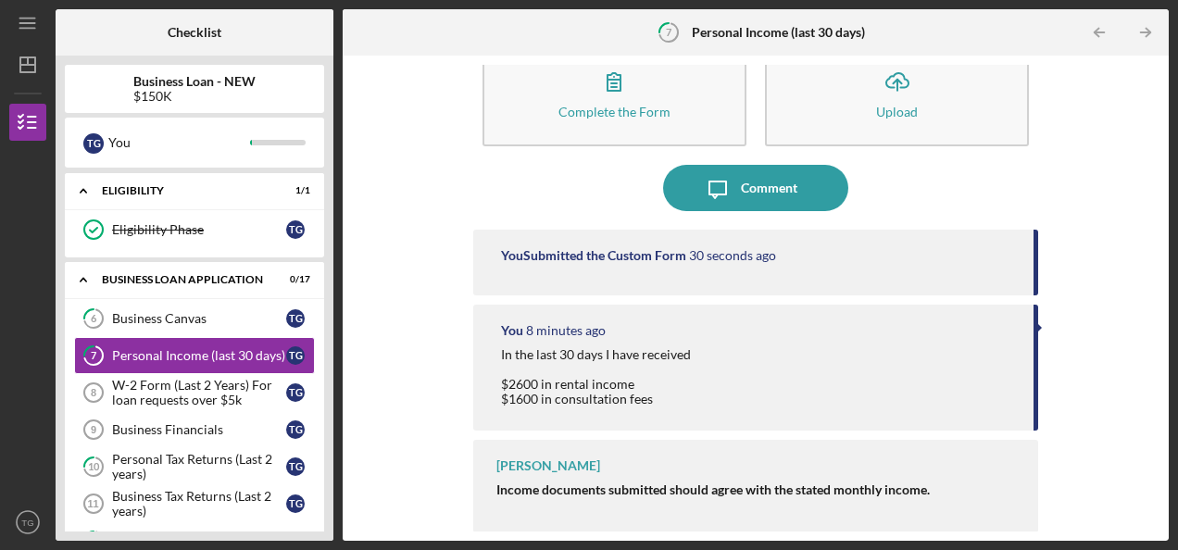
scroll to position [0, 0]
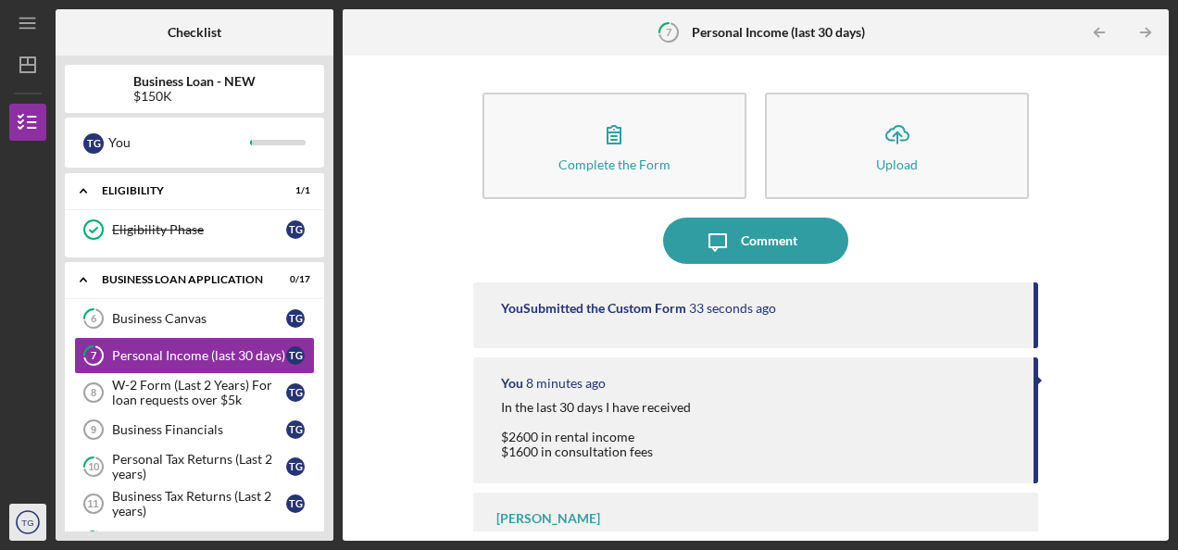
click at [25, 526] on text "TG" at bounding box center [27, 523] width 12 height 10
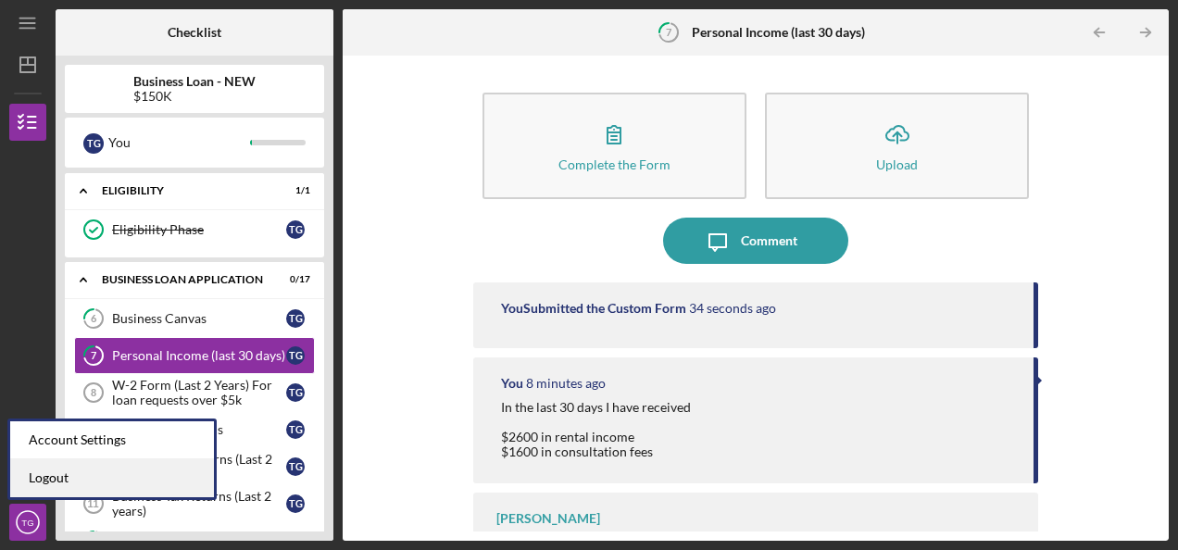
click at [41, 481] on link "Logout" at bounding box center [112, 478] width 204 height 38
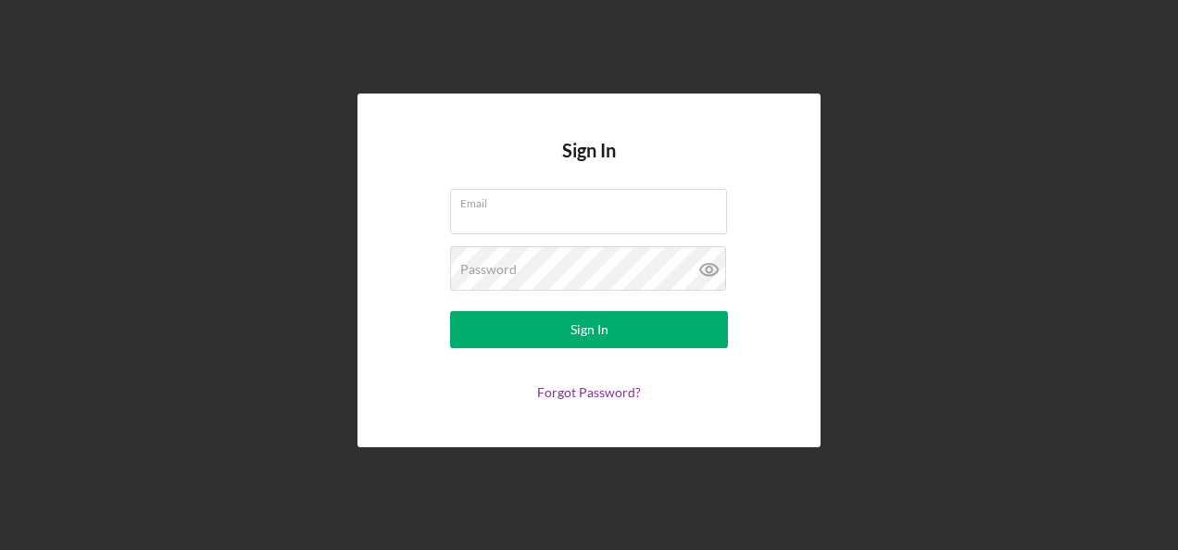
type input "[EMAIL_ADDRESS][DOMAIN_NAME]"
